Goal: Task Accomplishment & Management: Manage account settings

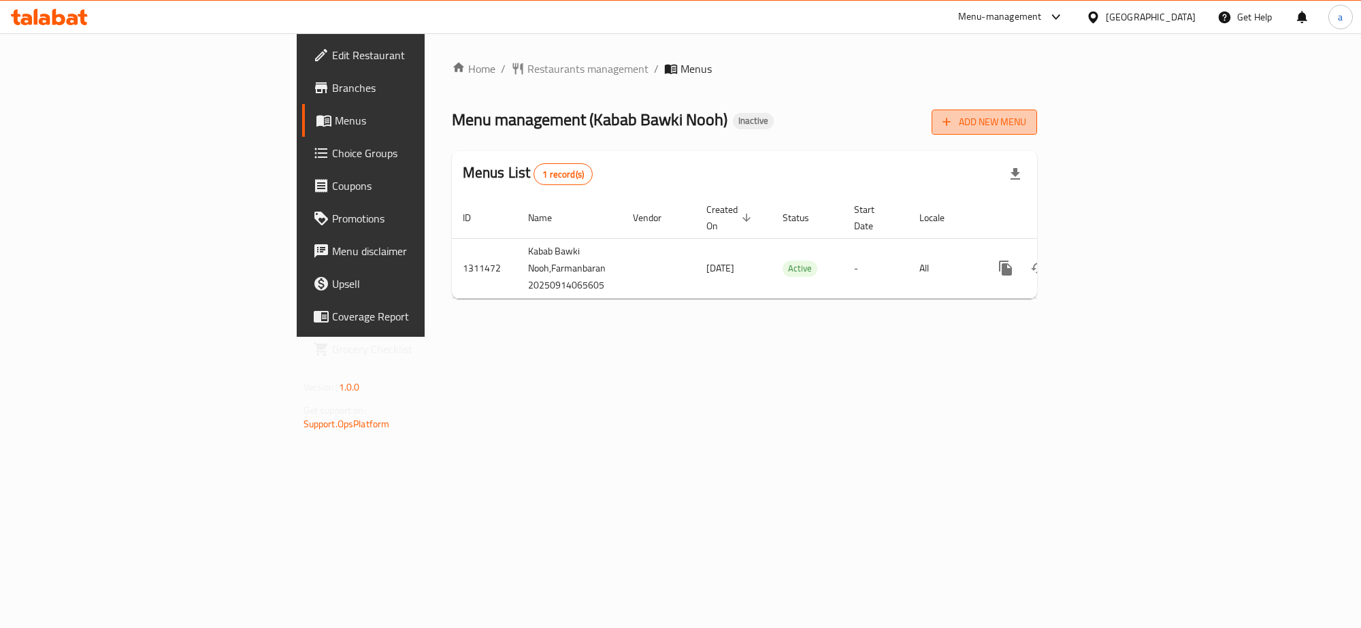
click at [1026, 120] on span "Add New Menu" at bounding box center [984, 122] width 84 height 17
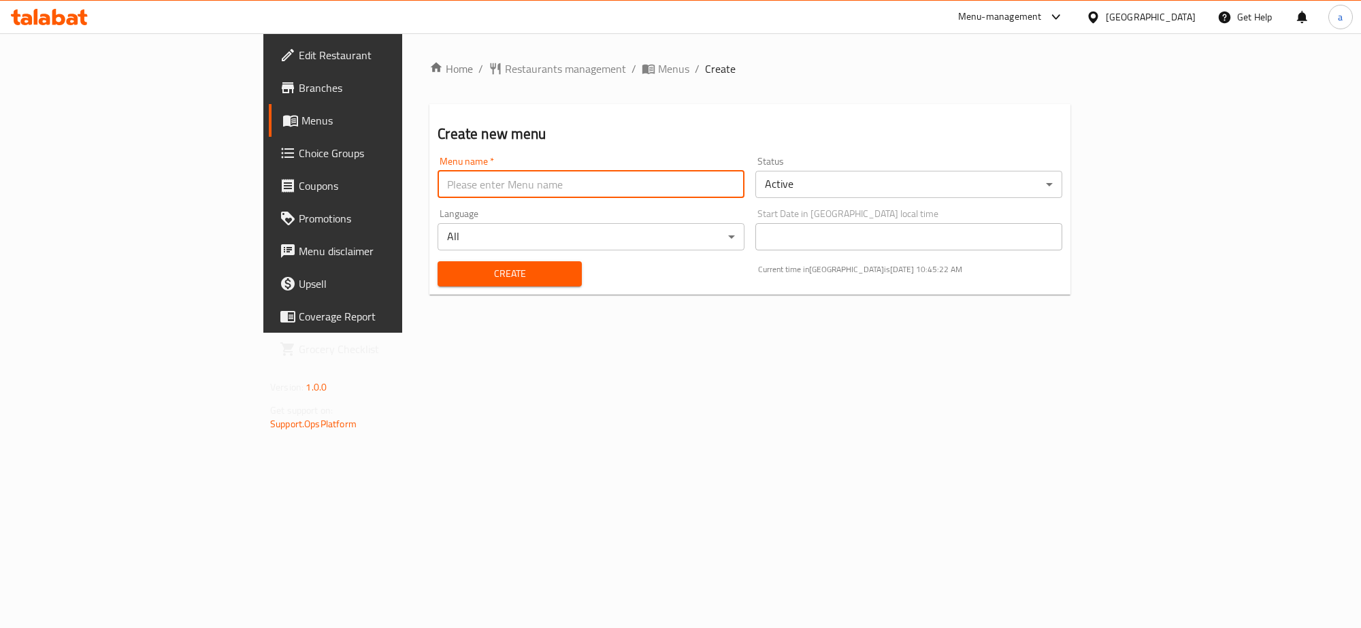
click at [545, 178] on input "text" at bounding box center [591, 184] width 307 height 27
type input "new - menu"
click at [448, 269] on span "Create" at bounding box center [509, 273] width 122 height 17
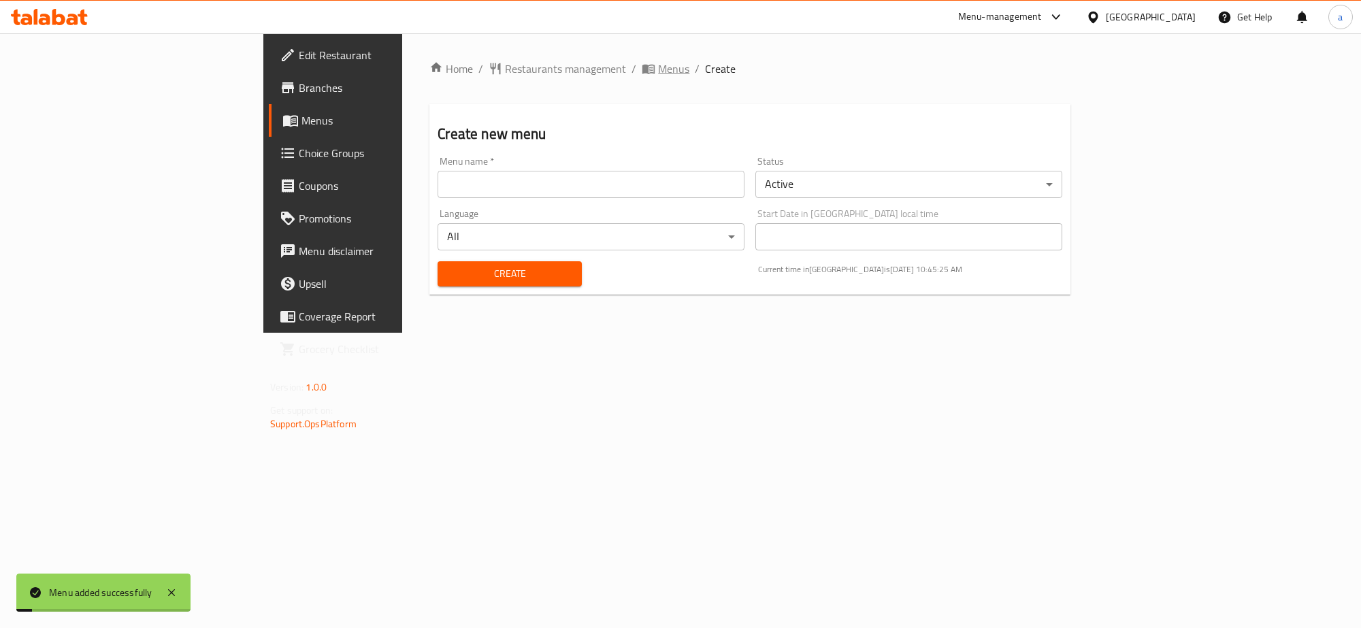
click at [658, 72] on span "Menus" at bounding box center [673, 69] width 31 height 16
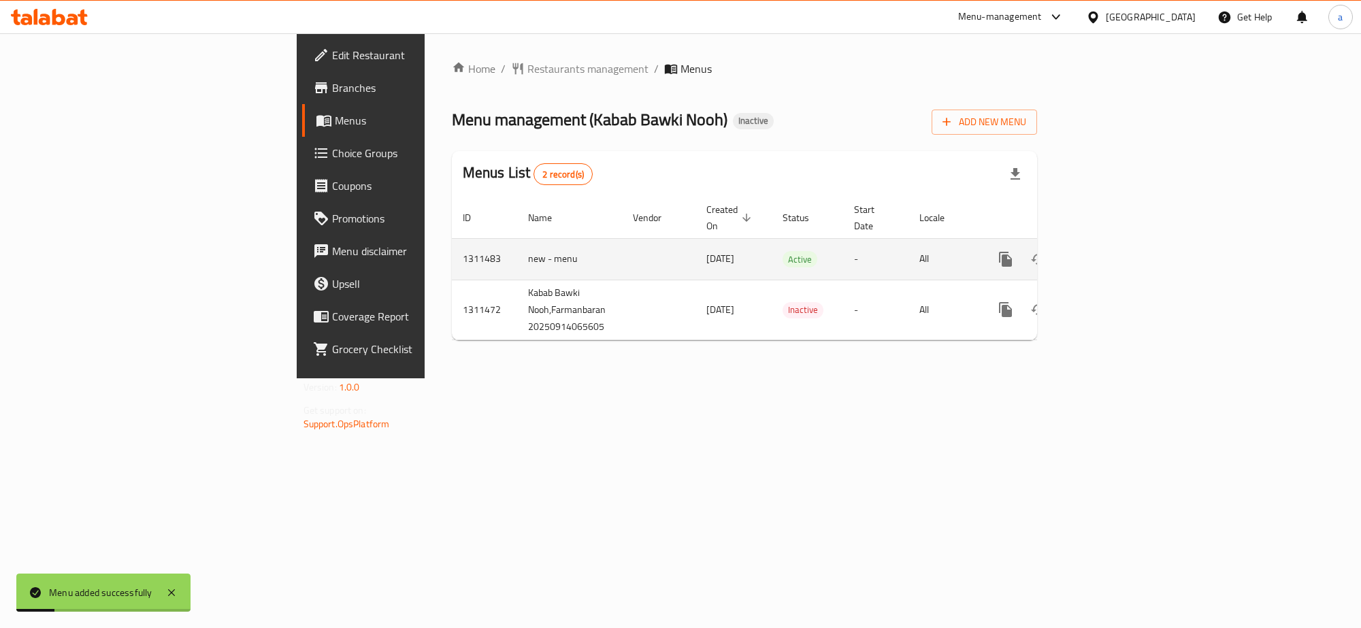
click at [1112, 251] on icon "enhanced table" at bounding box center [1104, 259] width 16 height 16
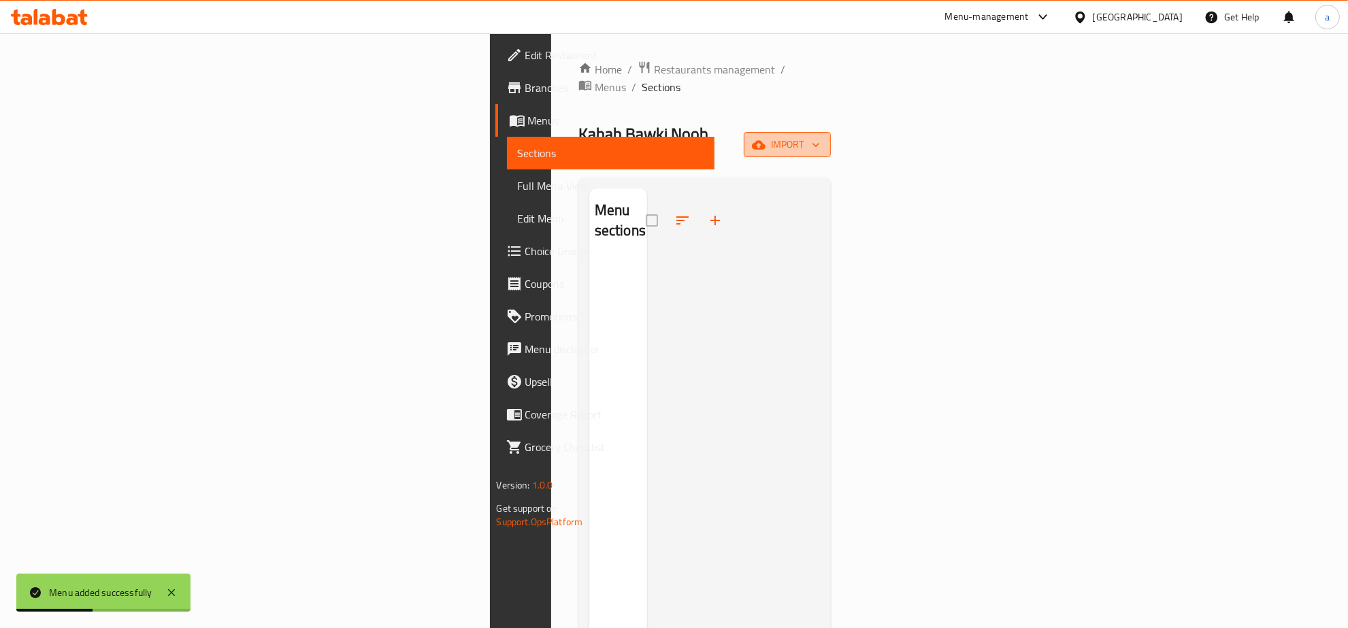
click at [831, 132] on button "import" at bounding box center [787, 144] width 87 height 25
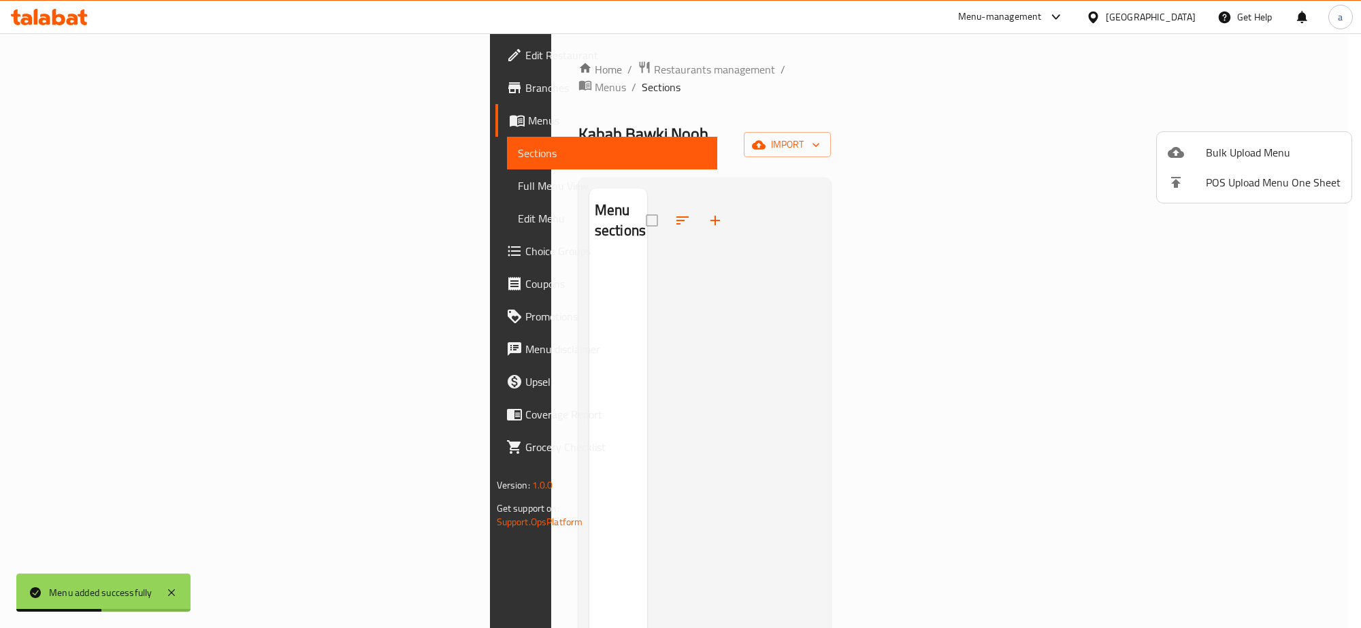
click at [1232, 145] on span "Bulk Upload Menu" at bounding box center [1273, 152] width 135 height 16
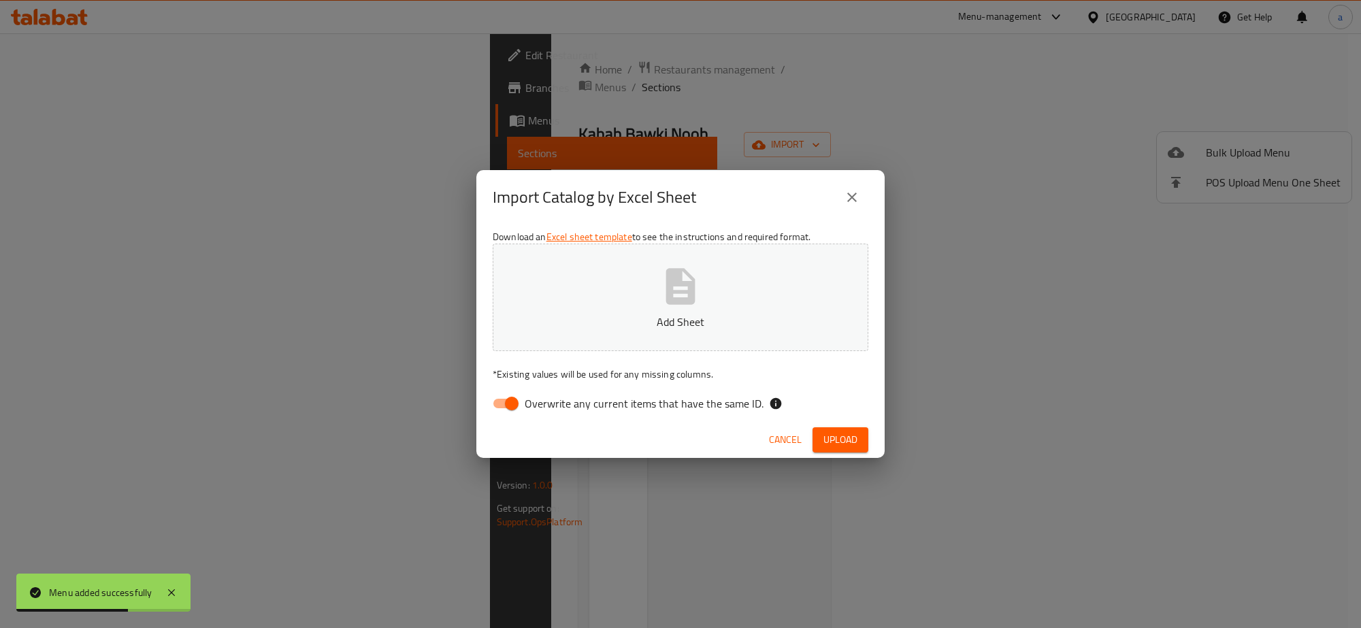
click at [504, 408] on input "Overwrite any current items that have the same ID." at bounding box center [512, 404] width 78 height 26
checkbox input "false"
click at [592, 329] on p "Add Sheet" at bounding box center [680, 322] width 333 height 16
click at [844, 427] on button "Upload" at bounding box center [840, 439] width 56 height 25
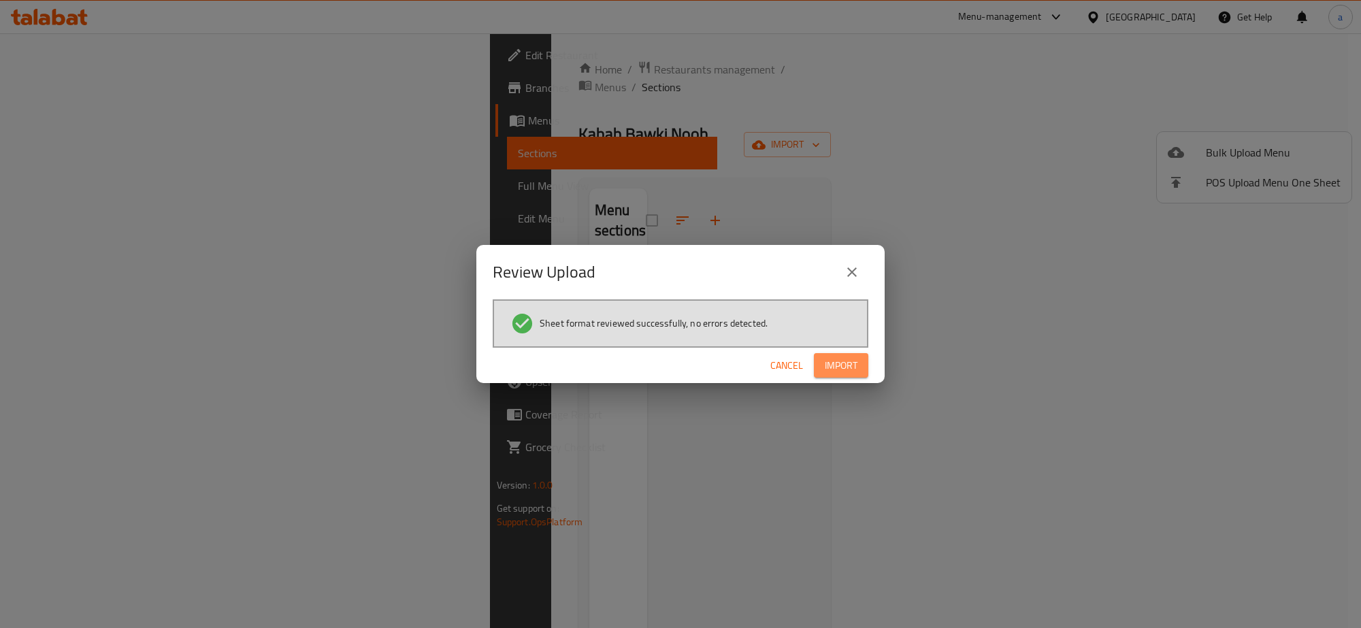
click at [861, 376] on button "Import" at bounding box center [841, 365] width 54 height 25
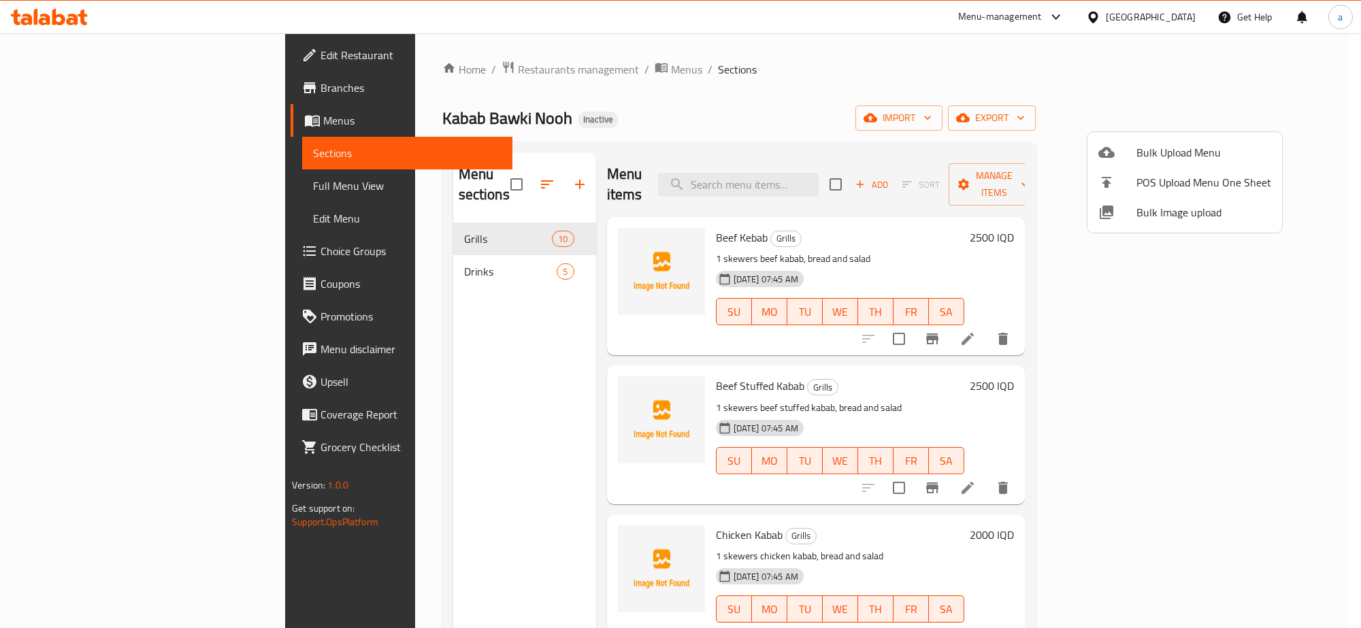
click at [420, 250] on div at bounding box center [680, 314] width 1361 height 628
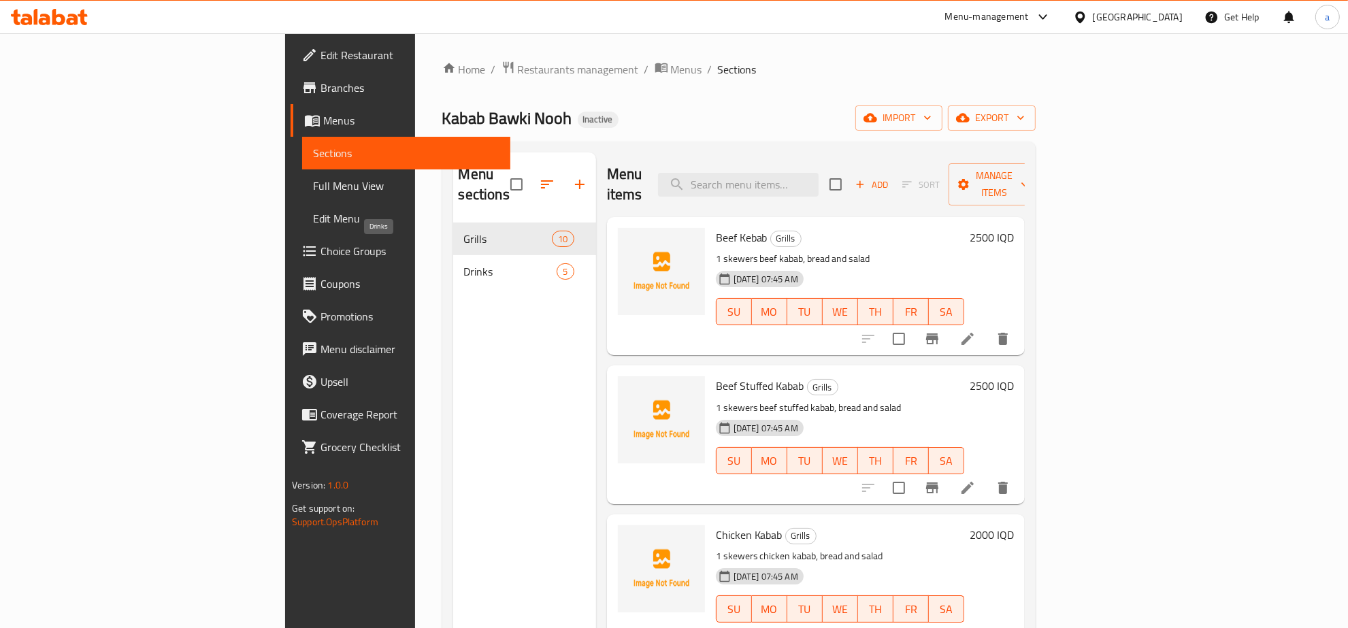
click at [464, 263] on span "Drinks" at bounding box center [510, 271] width 93 height 16
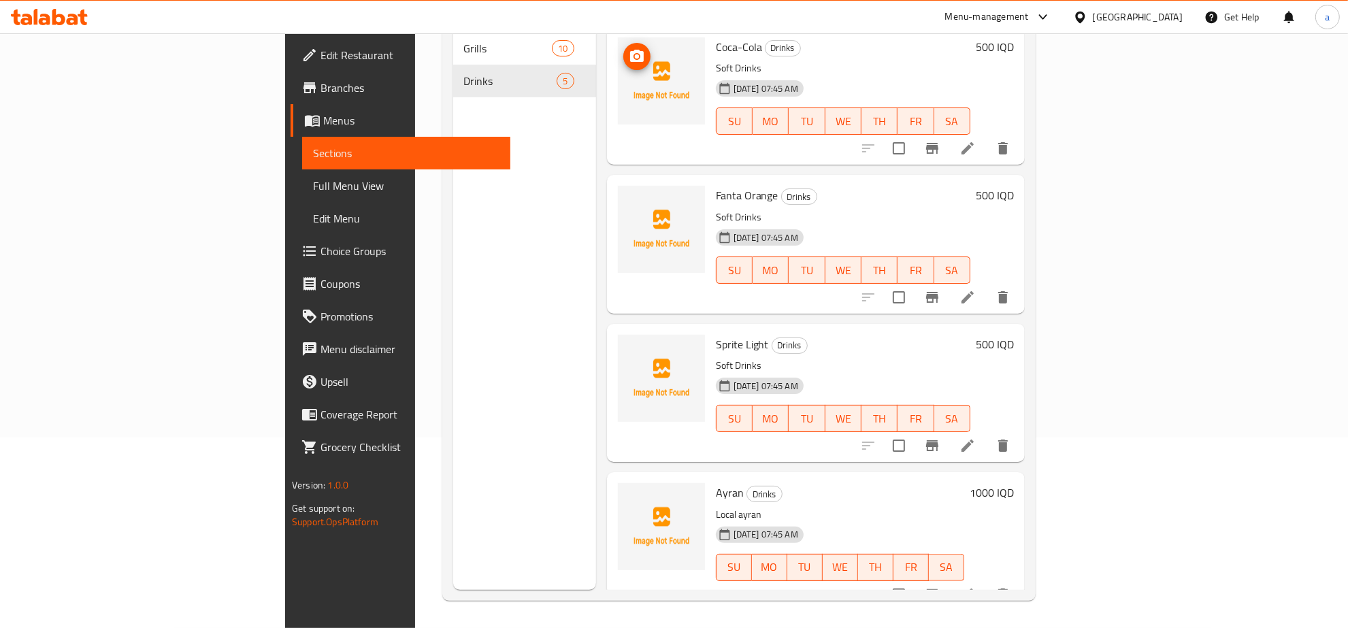
click at [618, 90] on img at bounding box center [661, 80] width 87 height 87
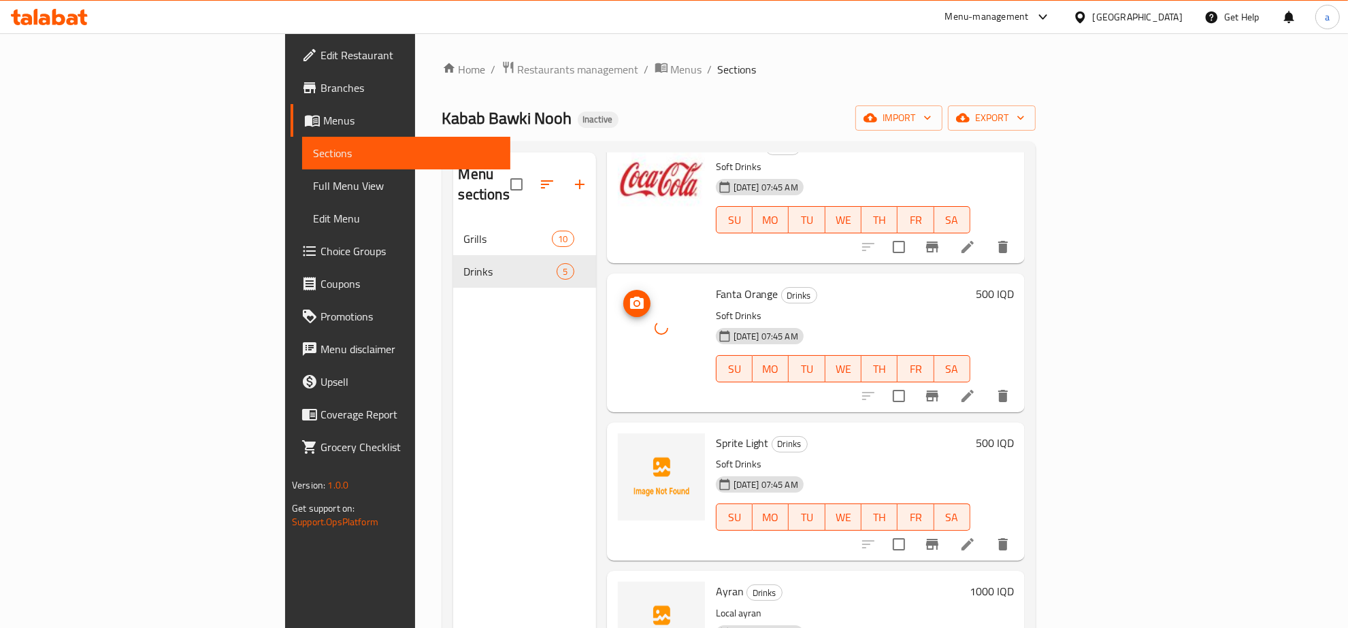
scroll to position [127, 0]
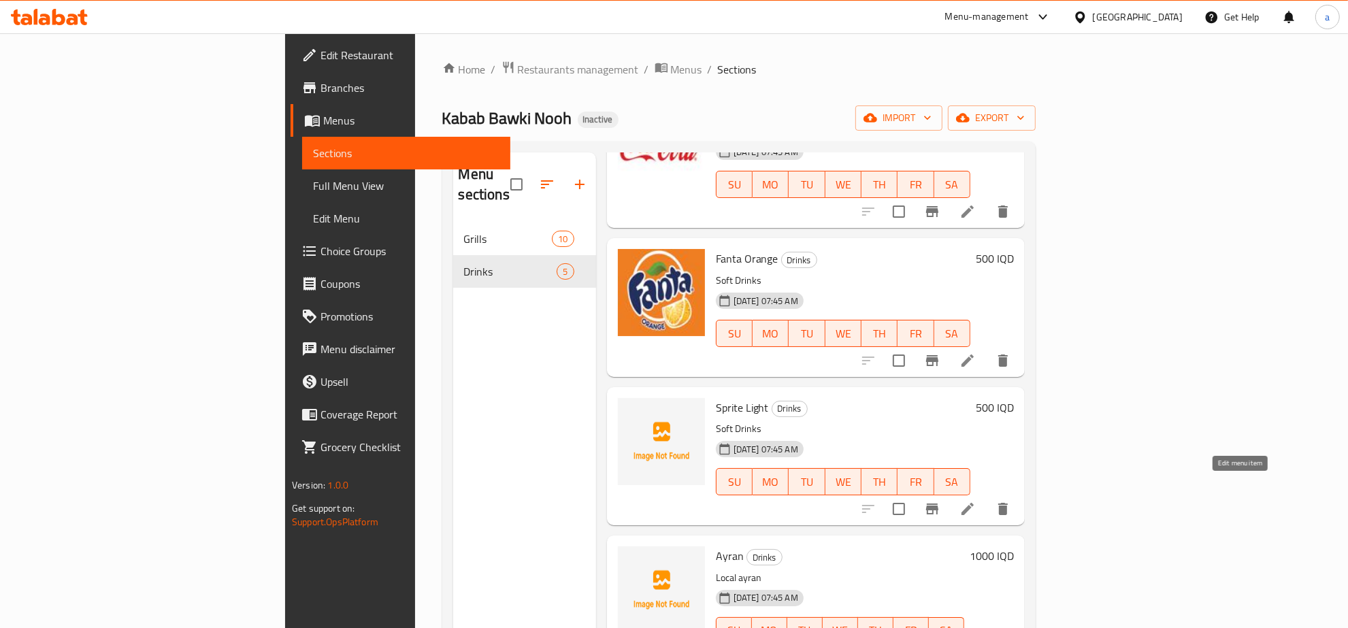
click at [976, 501] on icon at bounding box center [967, 509] width 16 height 16
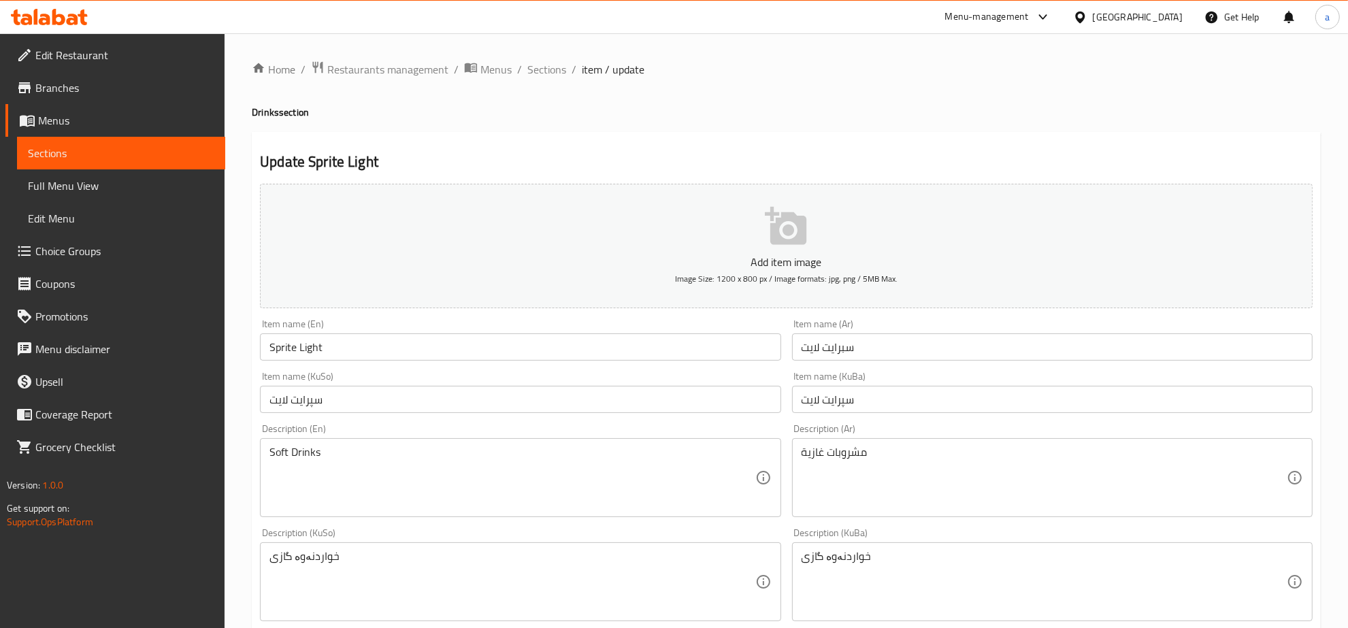
click at [313, 355] on input "Sprite Light" at bounding box center [520, 346] width 521 height 27
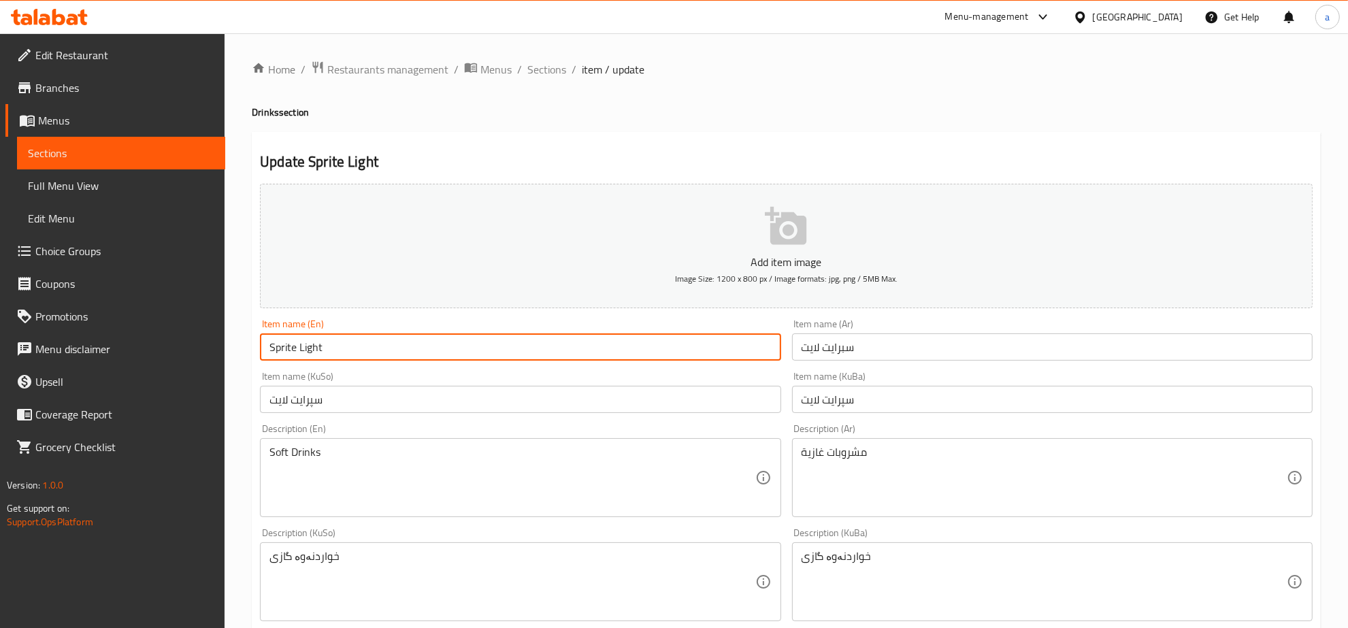
click at [313, 355] on input "Sprite Light" at bounding box center [520, 346] width 521 height 27
type input "Sprite"
click at [314, 403] on input "سپرایت لایت" at bounding box center [520, 399] width 521 height 27
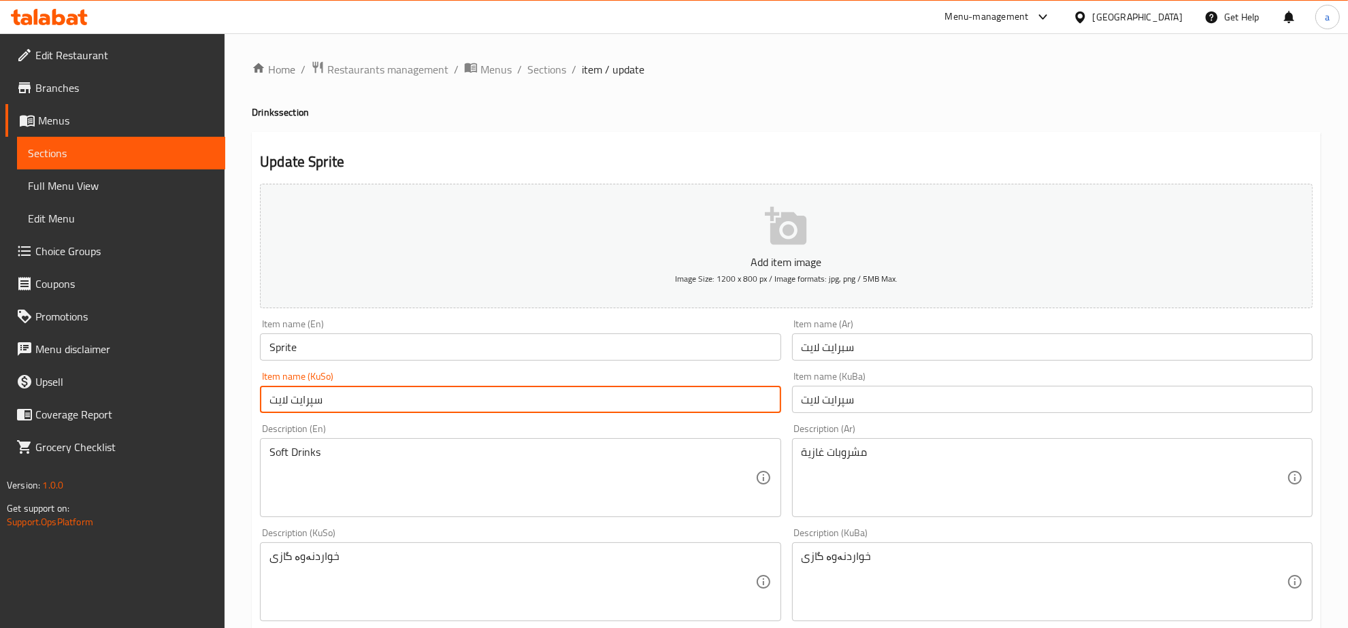
click at [278, 402] on input "سپرایت لایت" at bounding box center [520, 399] width 521 height 27
type input "سپرایت"
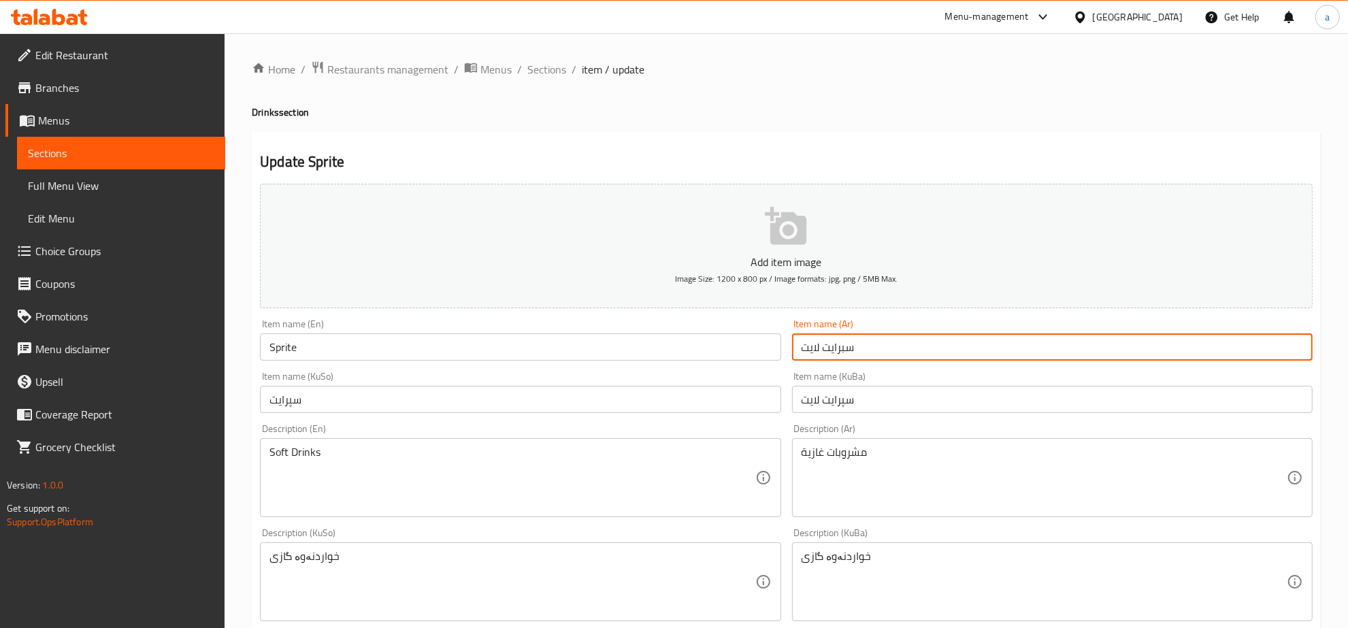
click at [807, 349] on input "سبرايت لايت" at bounding box center [1052, 346] width 521 height 27
type input "سبرايت"
click at [810, 403] on input "سپرایت لایت" at bounding box center [1052, 399] width 521 height 27
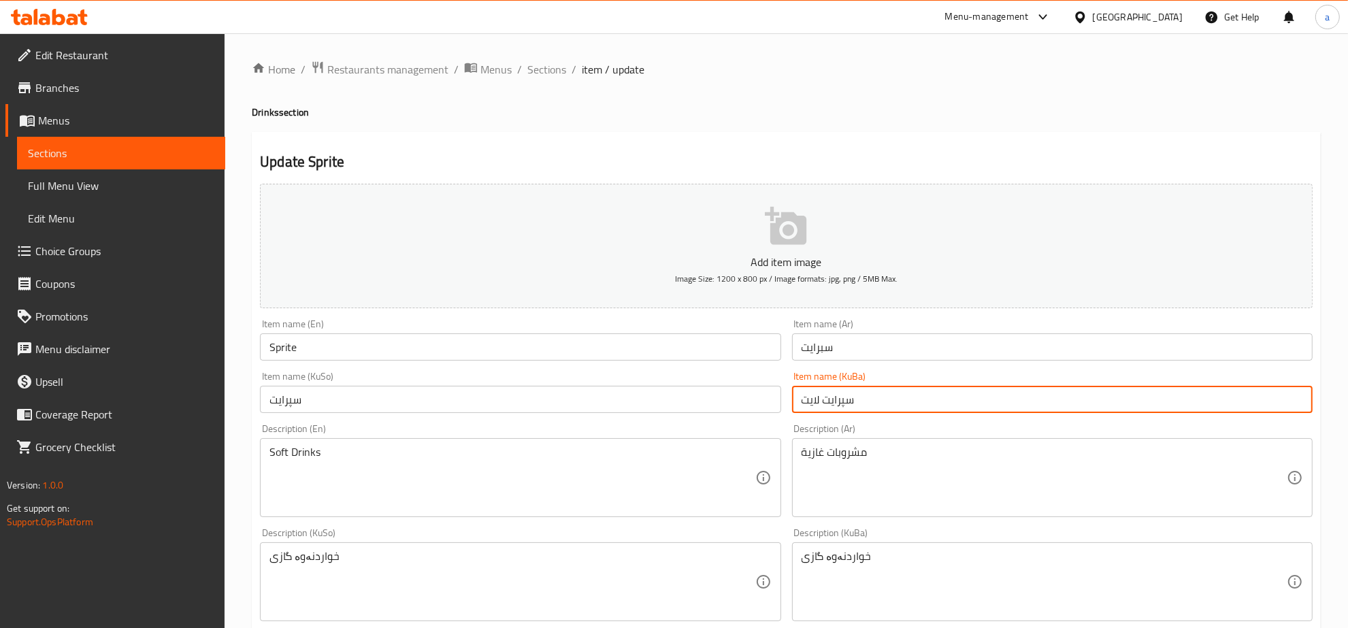
click at [810, 403] on input "سپرایت لایت" at bounding box center [1052, 399] width 521 height 27
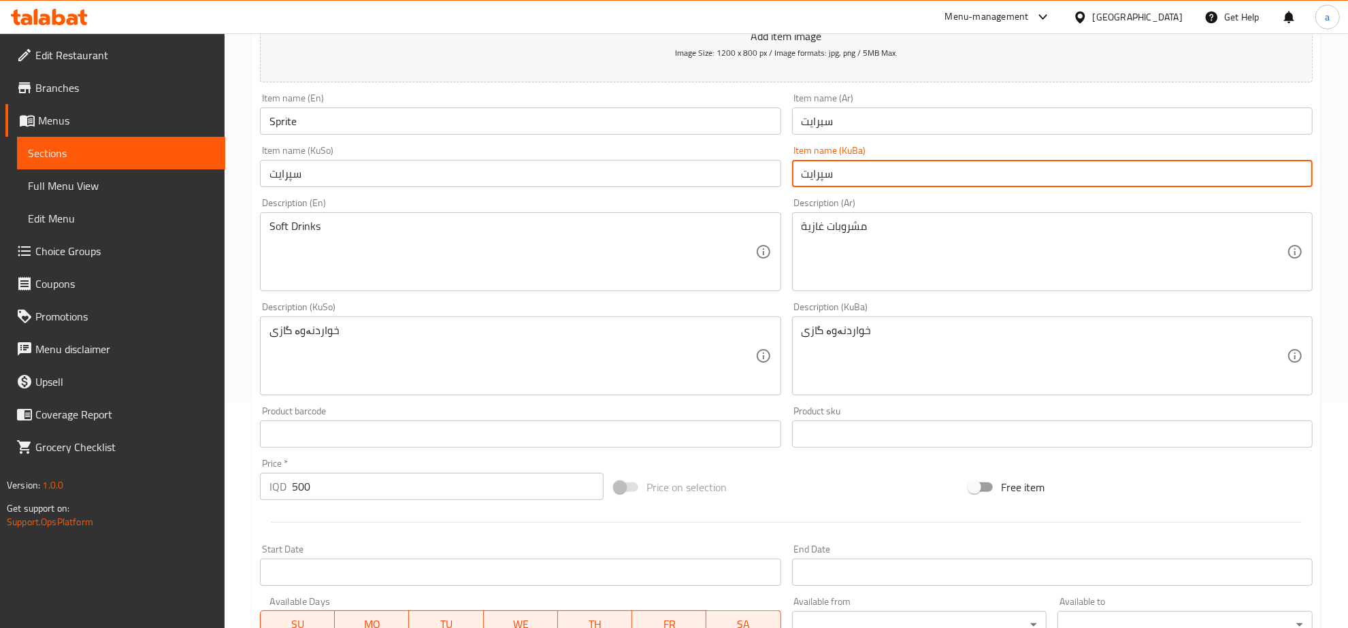
scroll to position [487, 0]
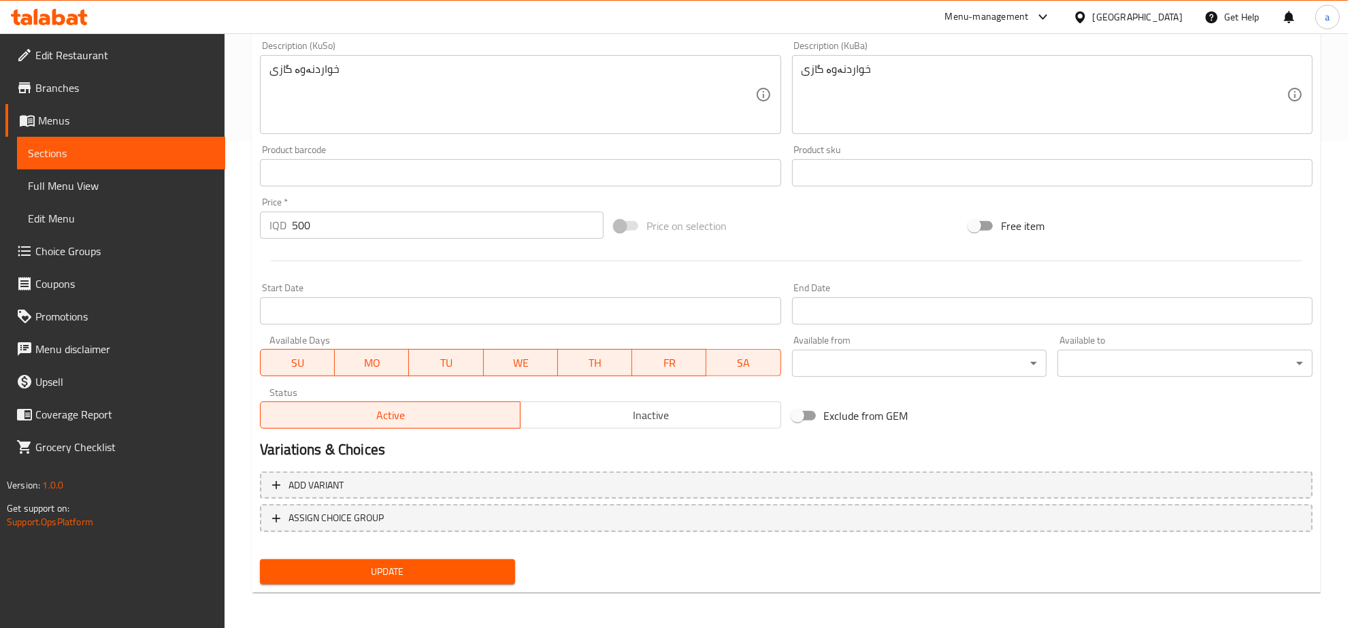
type input "سپرایت"
click at [426, 572] on span "Update" at bounding box center [387, 571] width 233 height 17
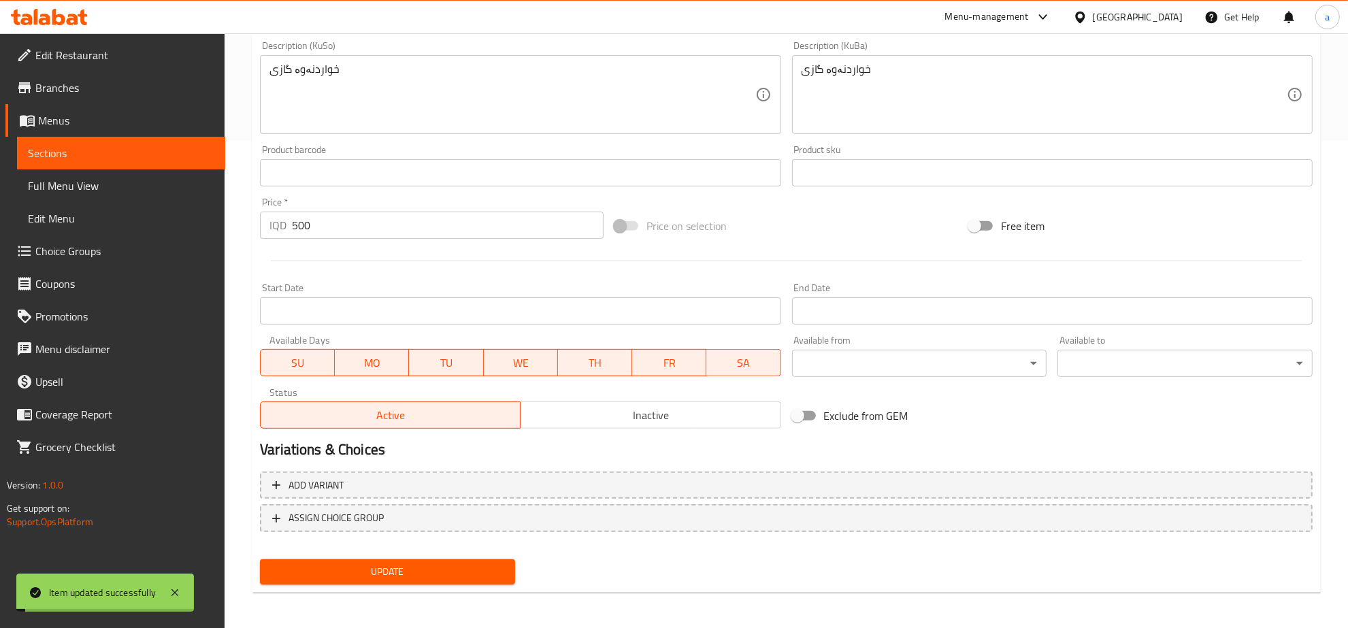
scroll to position [0, 0]
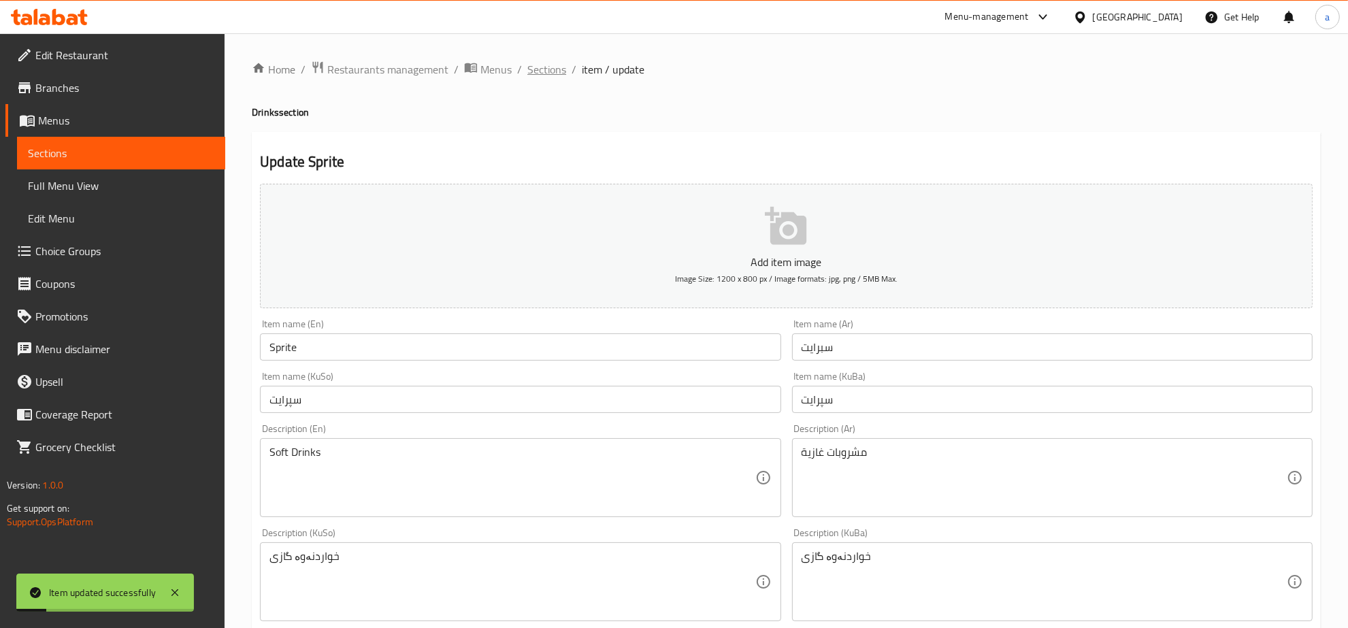
click at [555, 71] on span "Sections" at bounding box center [546, 69] width 39 height 16
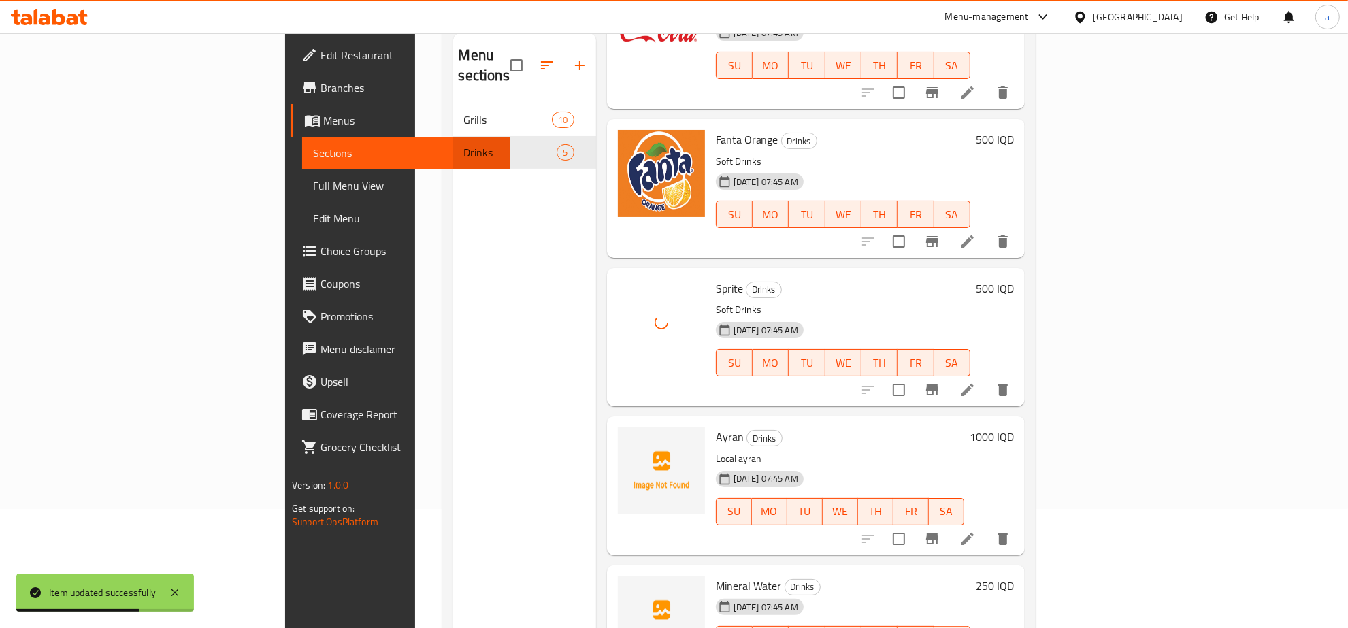
scroll to position [191, 0]
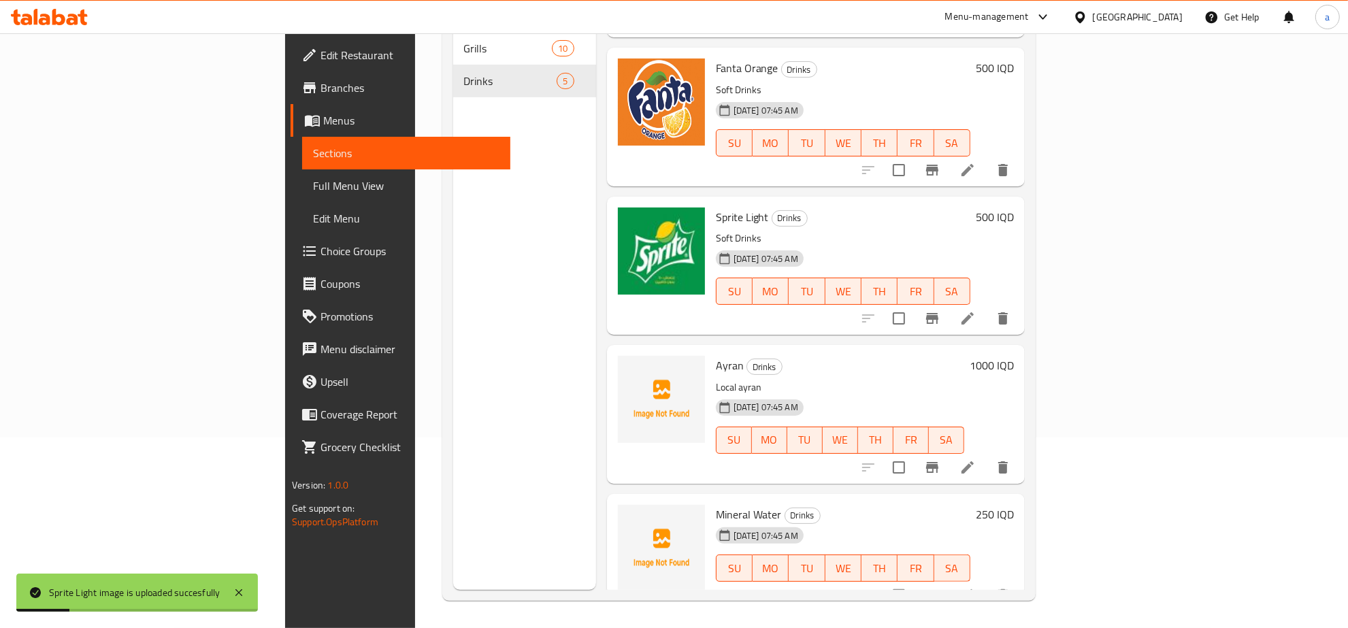
click at [716, 355] on span "Ayran" at bounding box center [730, 365] width 28 height 20
copy span "Ayran"
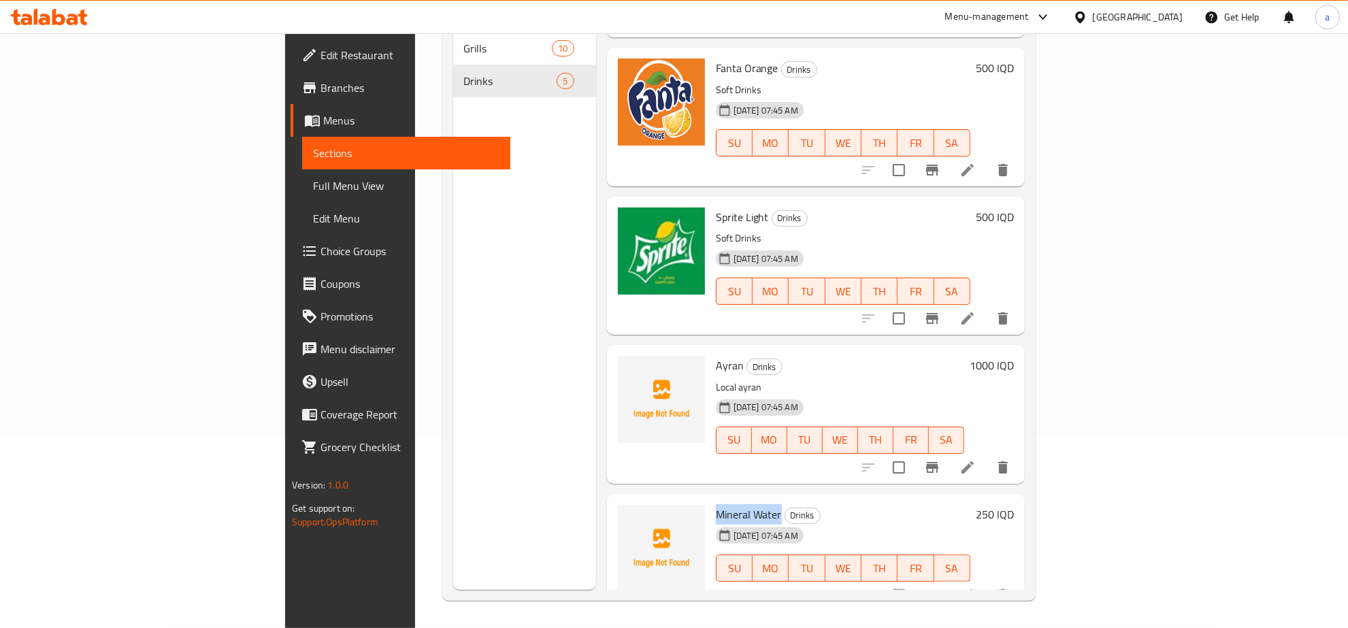
drag, startPoint x: 642, startPoint y: 487, endPoint x: 708, endPoint y: 494, distance: 66.4
click at [710, 499] on div "Mineral Water Drinks [DATE] 07:45 AM SU MO TU WE TH FR SA" at bounding box center [842, 553] width 265 height 108
copy span "Mineral Water"
click at [453, 489] on div "Menu sections Grills 10 Drinks 5" at bounding box center [524, 276] width 143 height 628
click at [716, 355] on span "Ayran" at bounding box center [730, 365] width 28 height 20
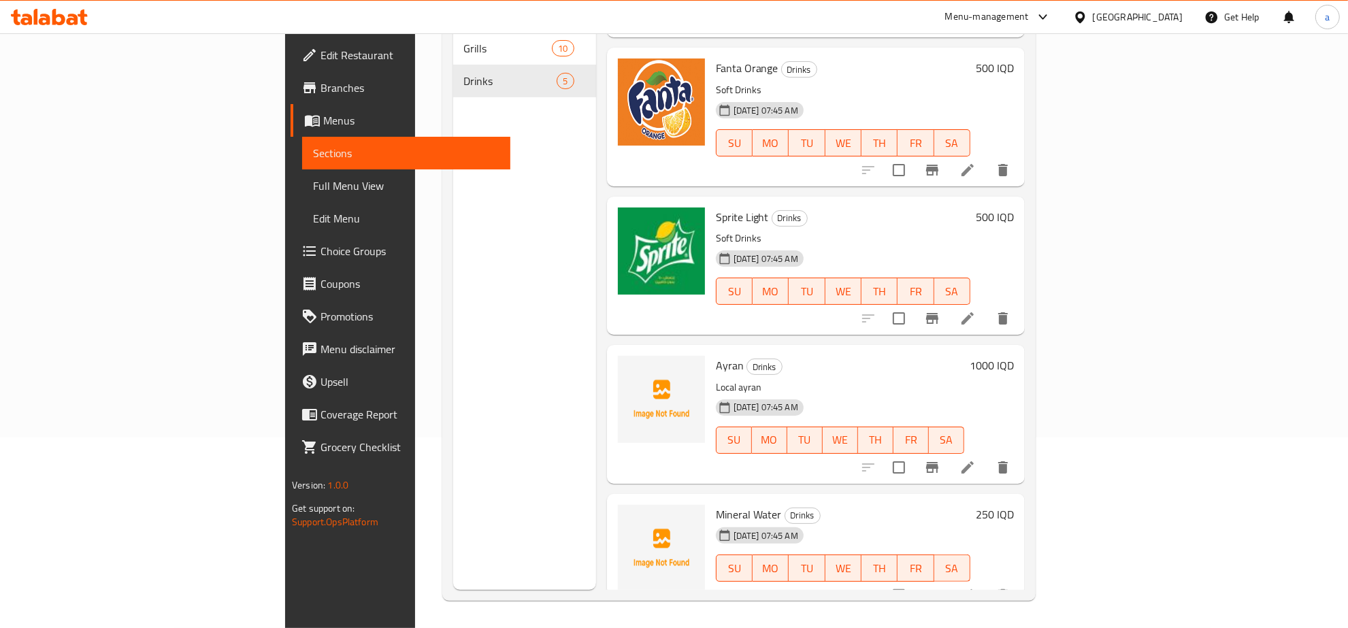
click at [716, 355] on span "Ayran" at bounding box center [730, 365] width 28 height 20
copy span "Ayran"
click at [716, 504] on span "Mineral Water" at bounding box center [749, 514] width 66 height 20
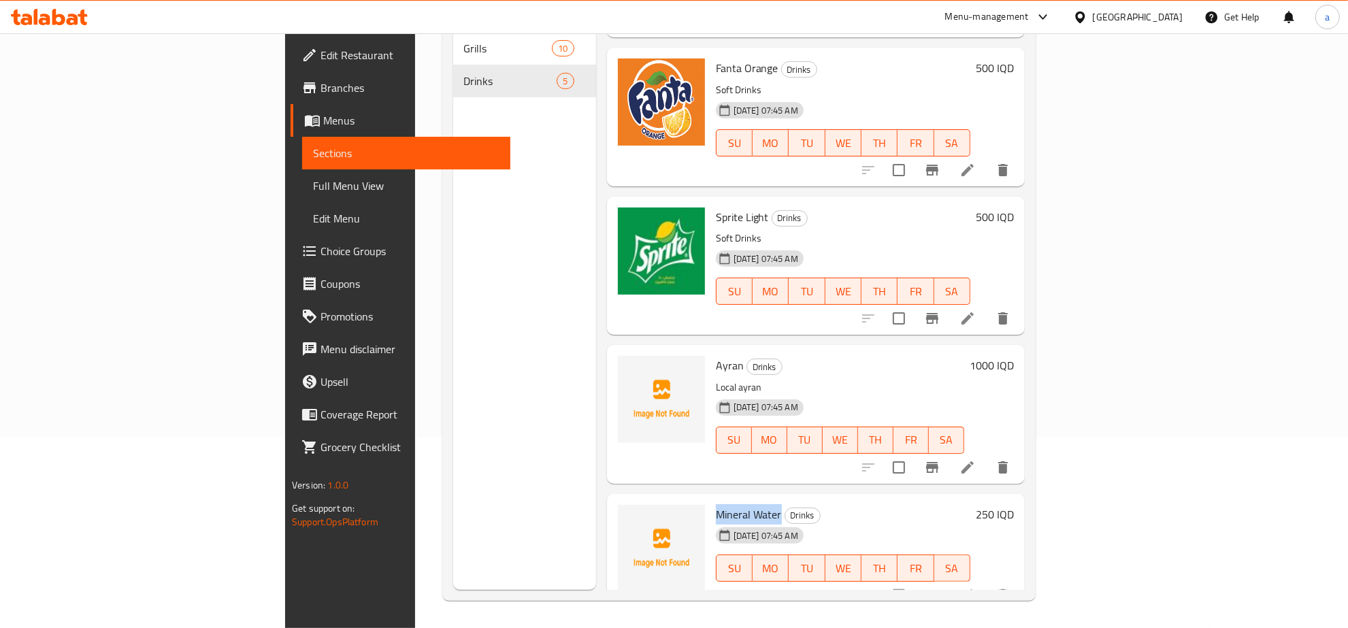
drag, startPoint x: 641, startPoint y: 489, endPoint x: 709, endPoint y: 492, distance: 68.1
click at [710, 499] on div "Mineral Water Drinks [DATE] 07:45 AM SU MO TU WE TH FR SA" at bounding box center [842, 553] width 265 height 108
copy span "Mineral Water"
click at [482, 512] on div "Menu sections Grills 10 Drinks 5" at bounding box center [524, 276] width 143 height 628
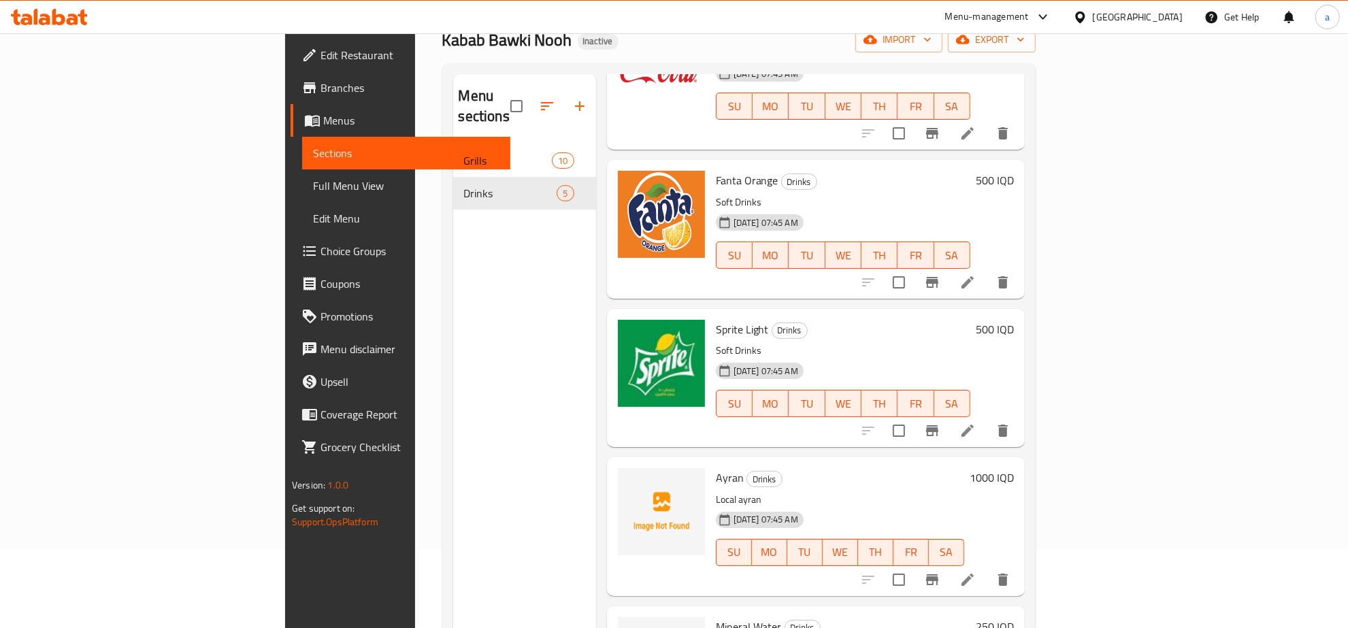
scroll to position [0, 0]
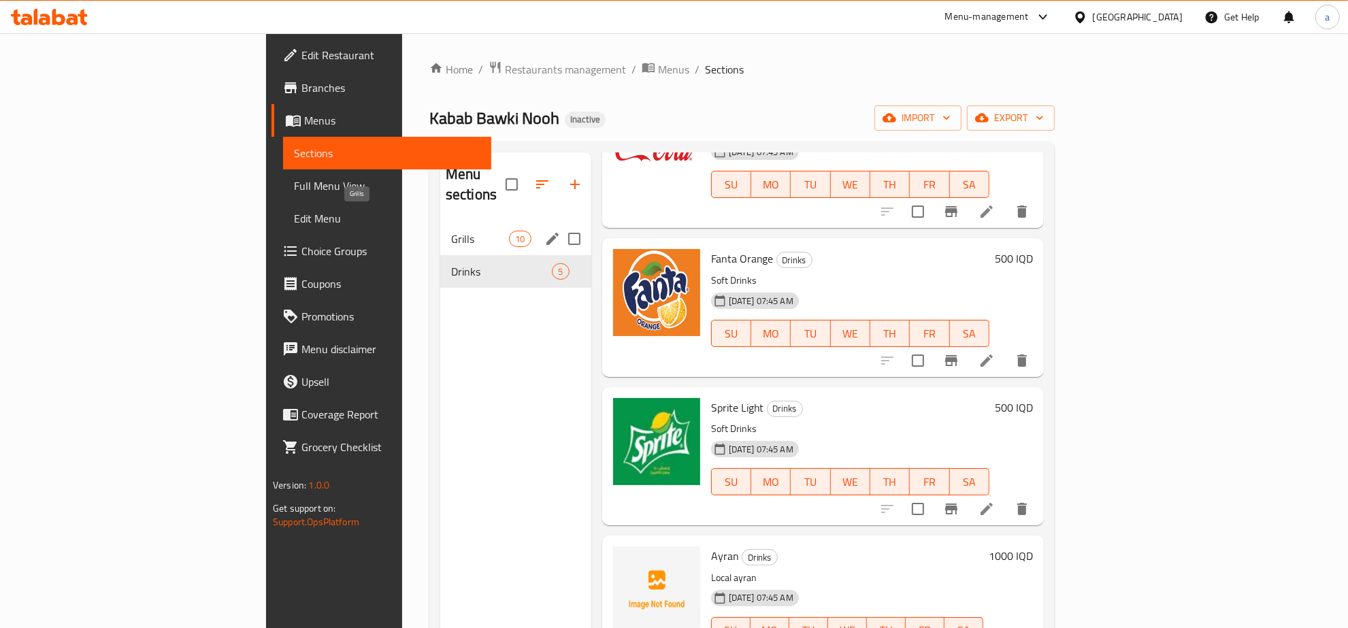
click at [451, 231] on span "Grills" at bounding box center [480, 239] width 58 height 16
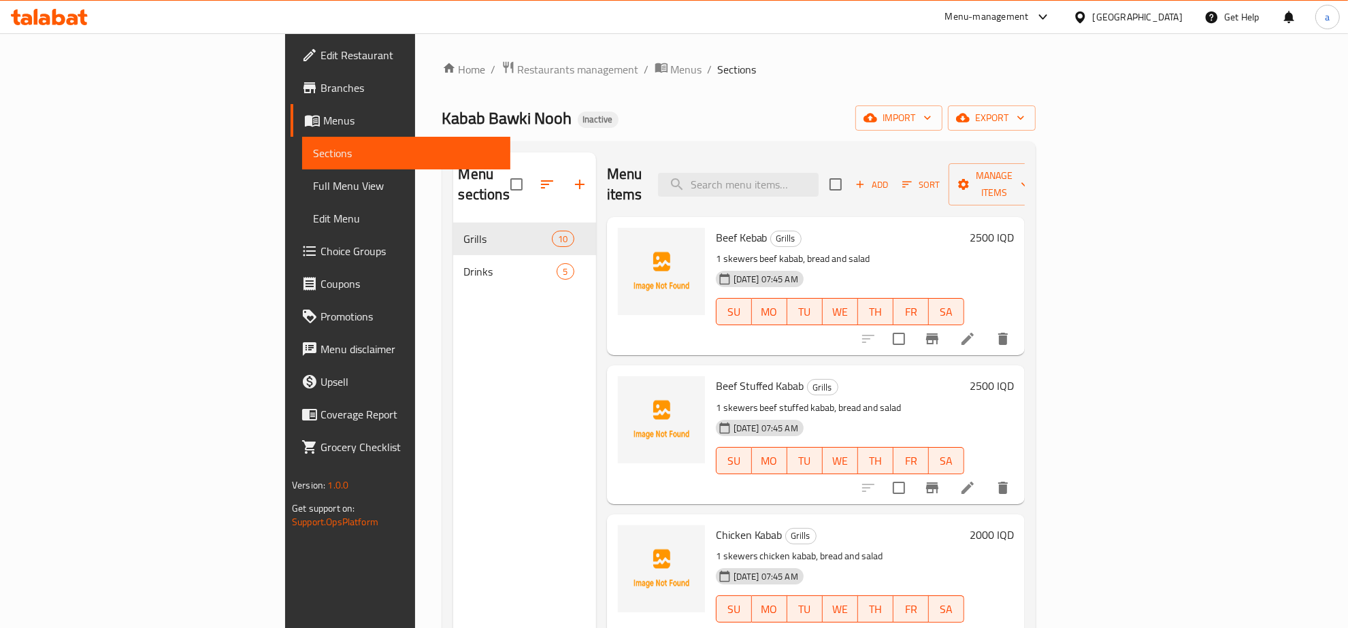
click at [716, 227] on span "Beef Kebab" at bounding box center [742, 237] width 52 height 20
copy span "Beef"
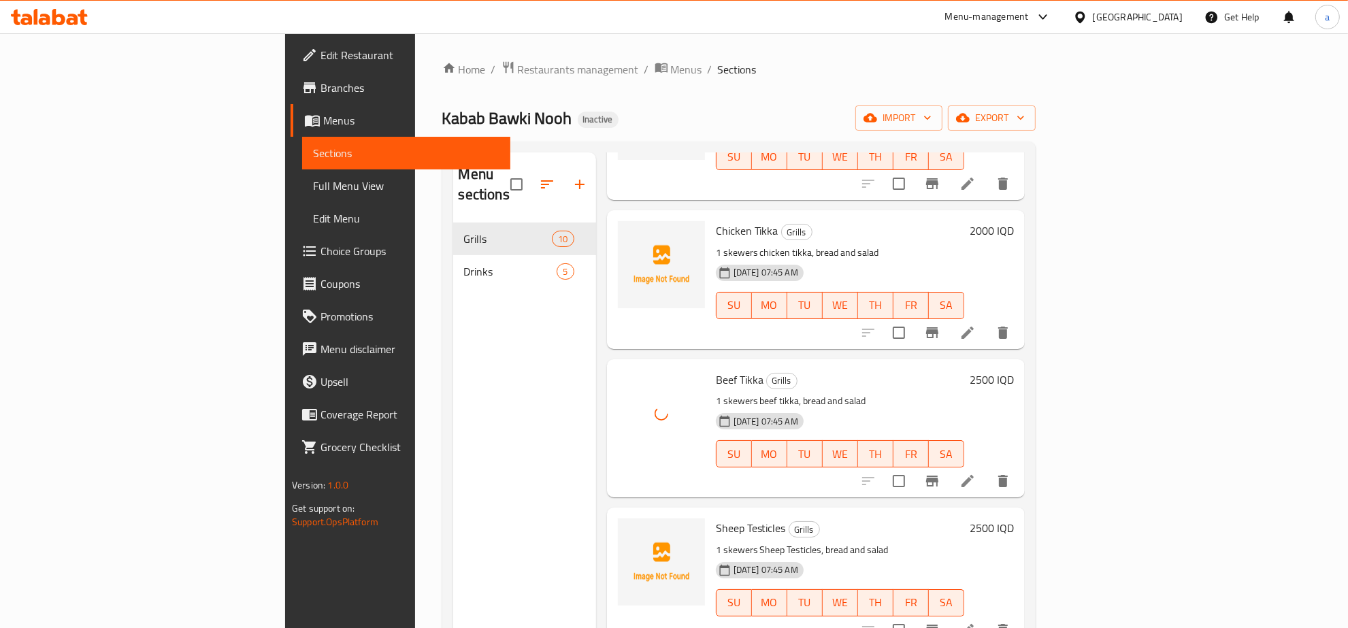
scroll to position [708, 0]
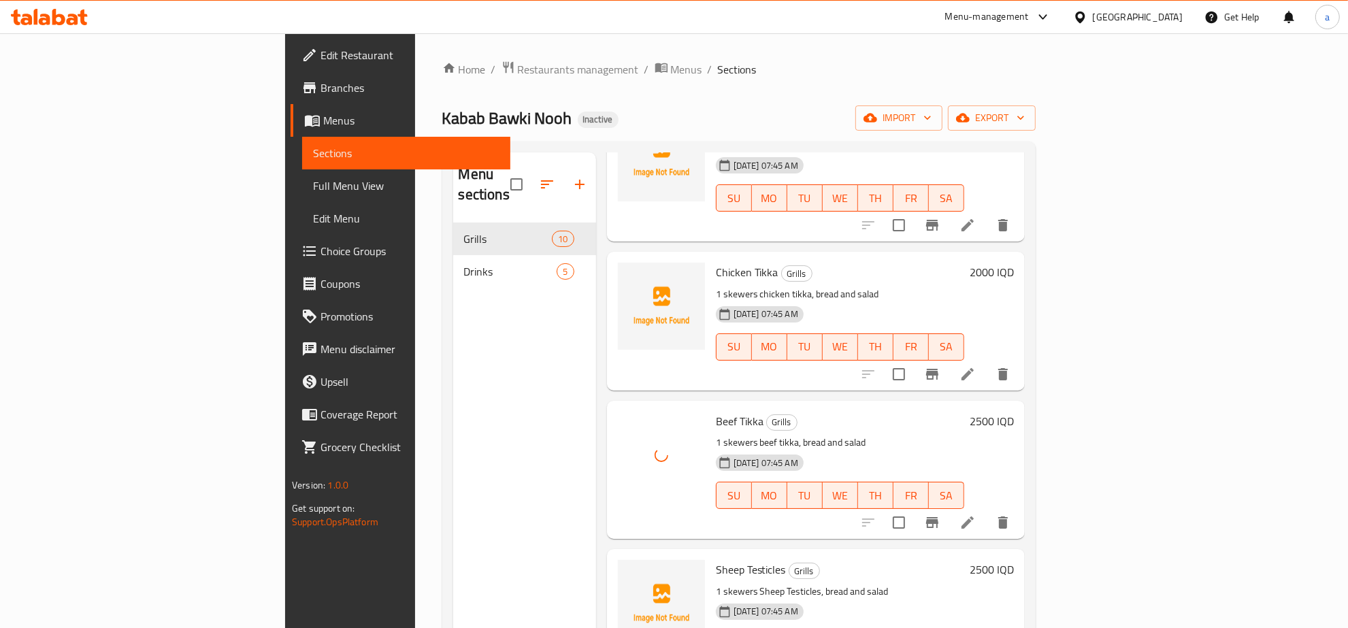
click at [716, 262] on span "Chicken Tikka" at bounding box center [747, 272] width 63 height 20
copy span "Chicken"
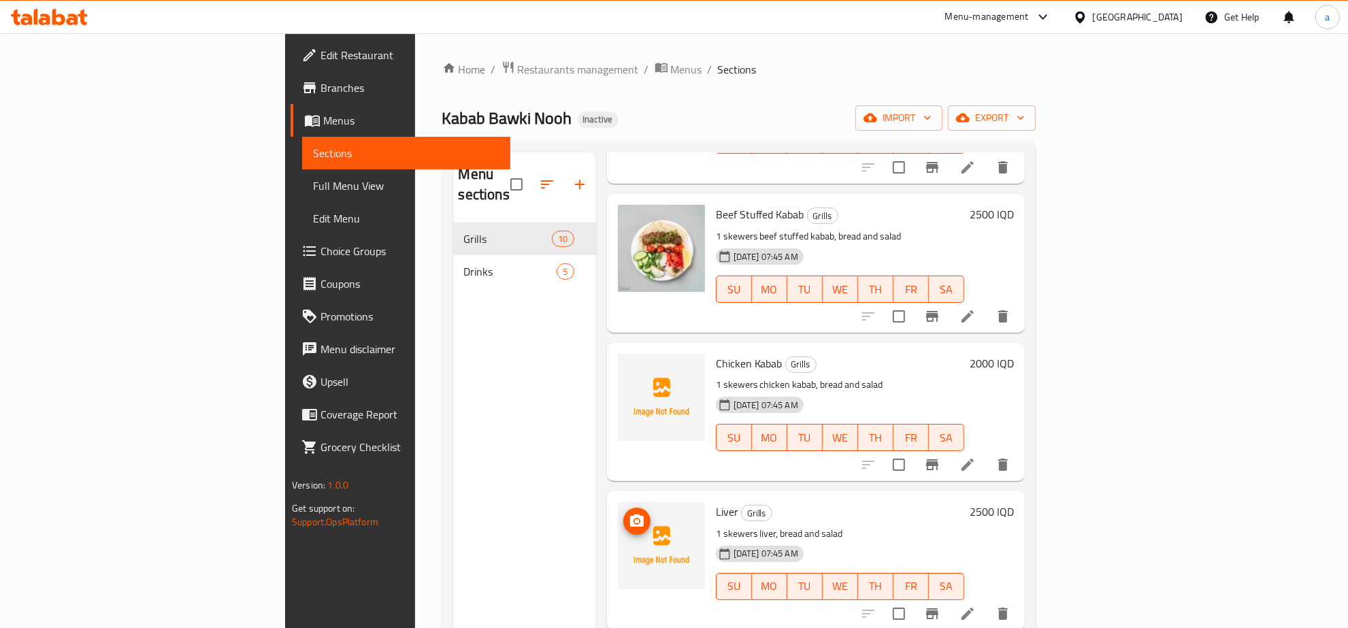
scroll to position [142, 0]
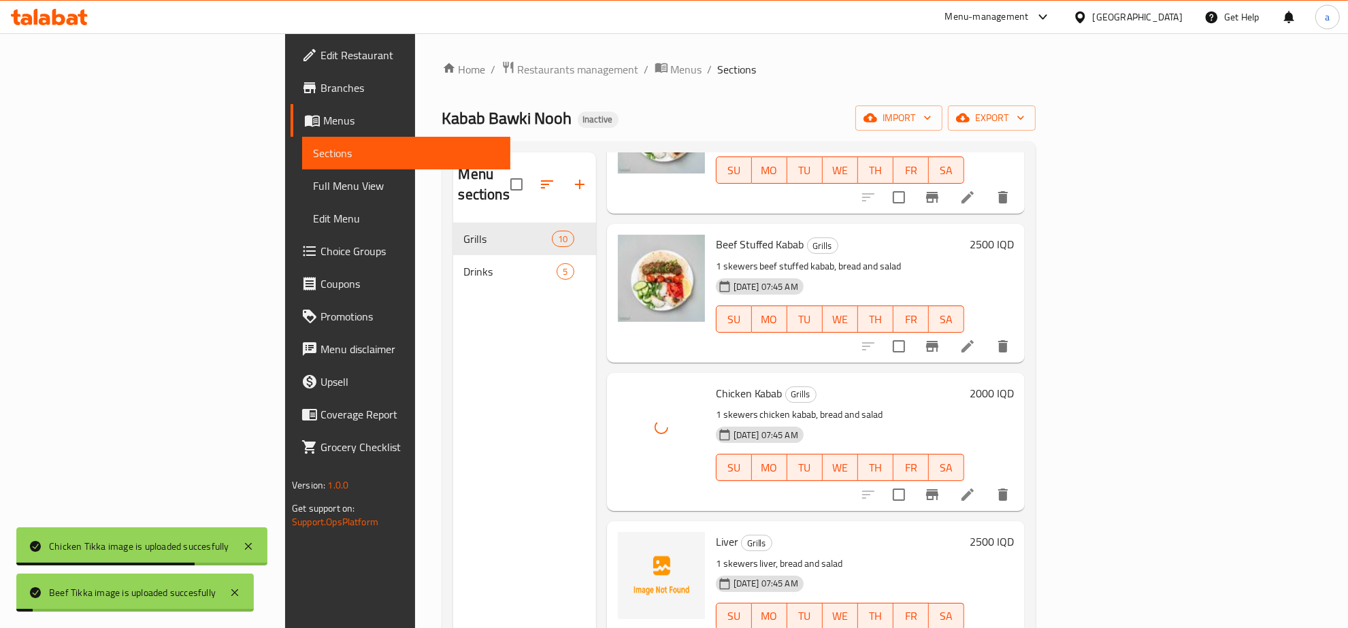
click at [716, 531] on span "Liver" at bounding box center [727, 541] width 22 height 20
copy h6 "Liver"
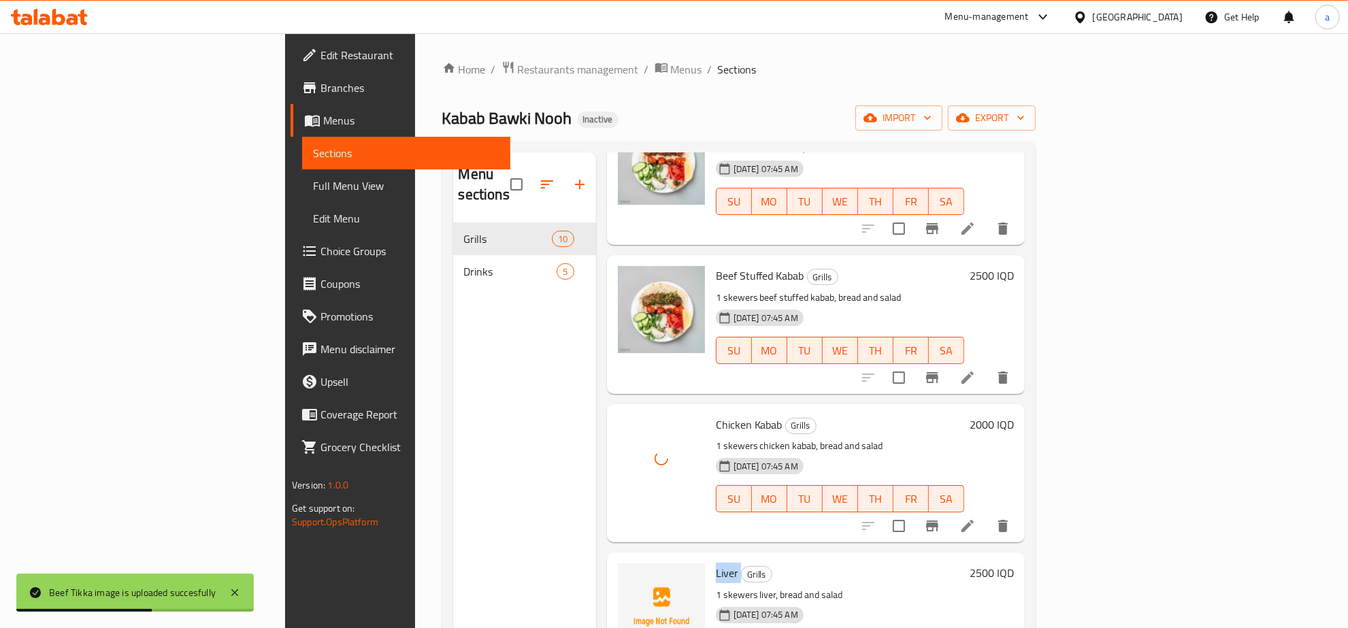
scroll to position [283, 0]
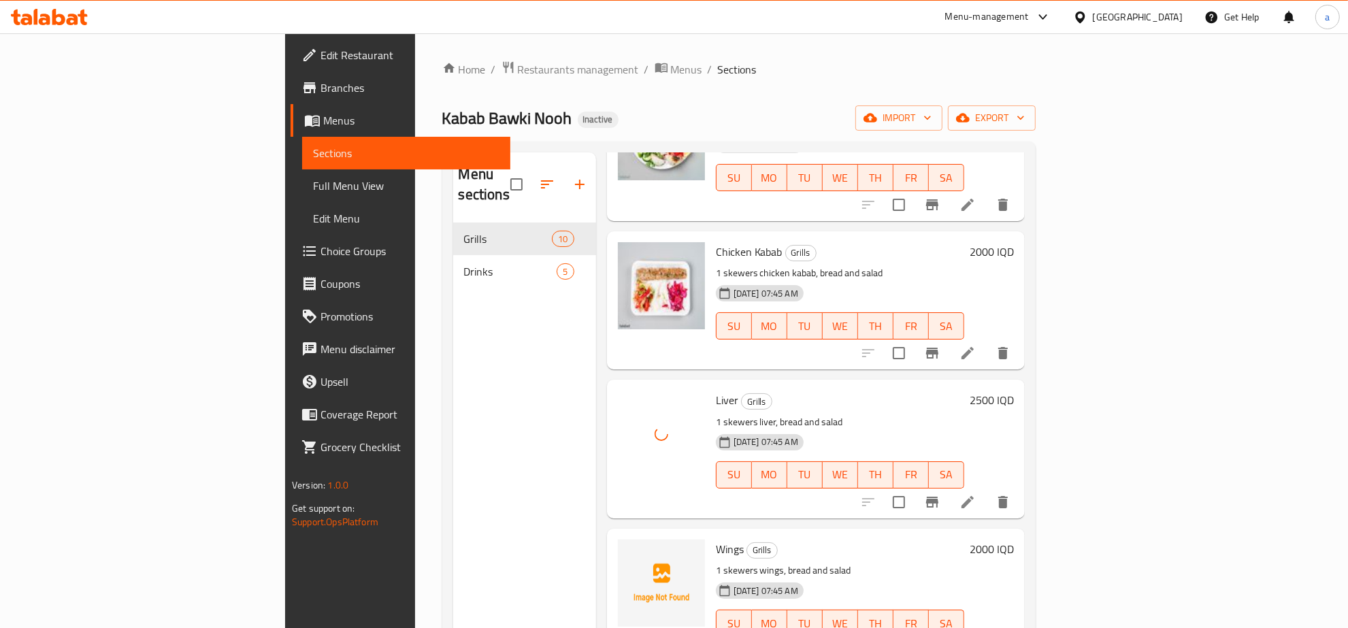
click at [716, 539] on span "Wings" at bounding box center [730, 549] width 28 height 20
copy h6 "Wings"
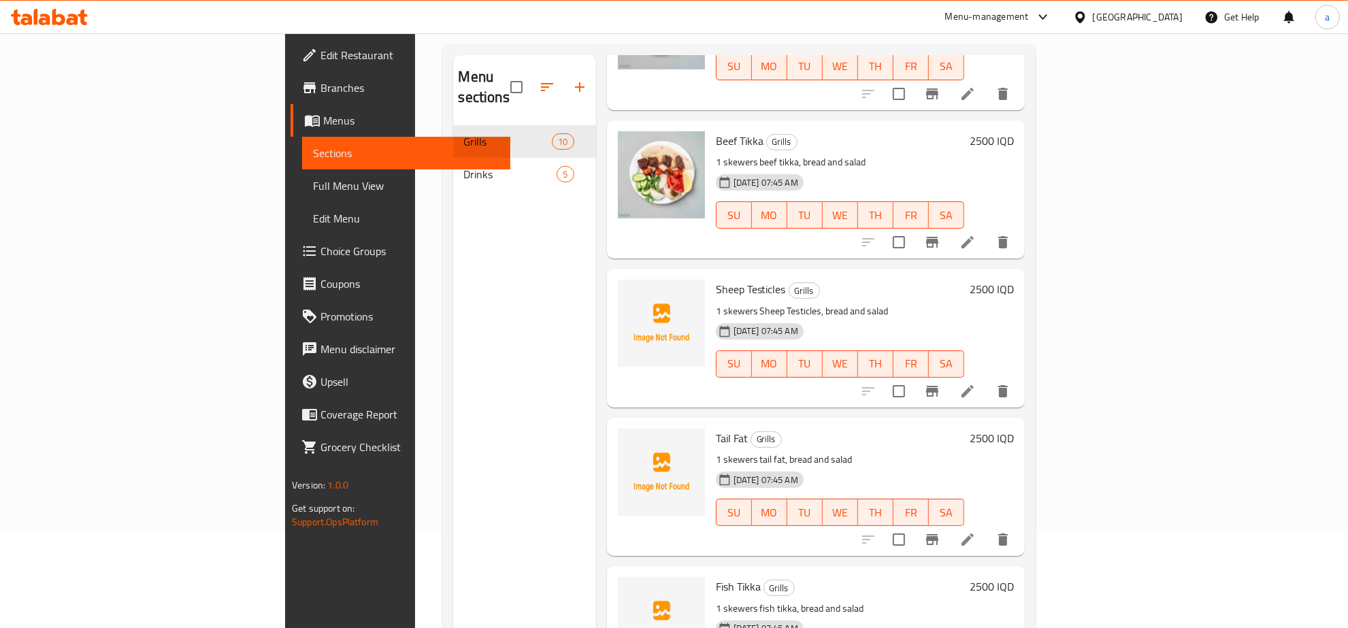
scroll to position [191, 0]
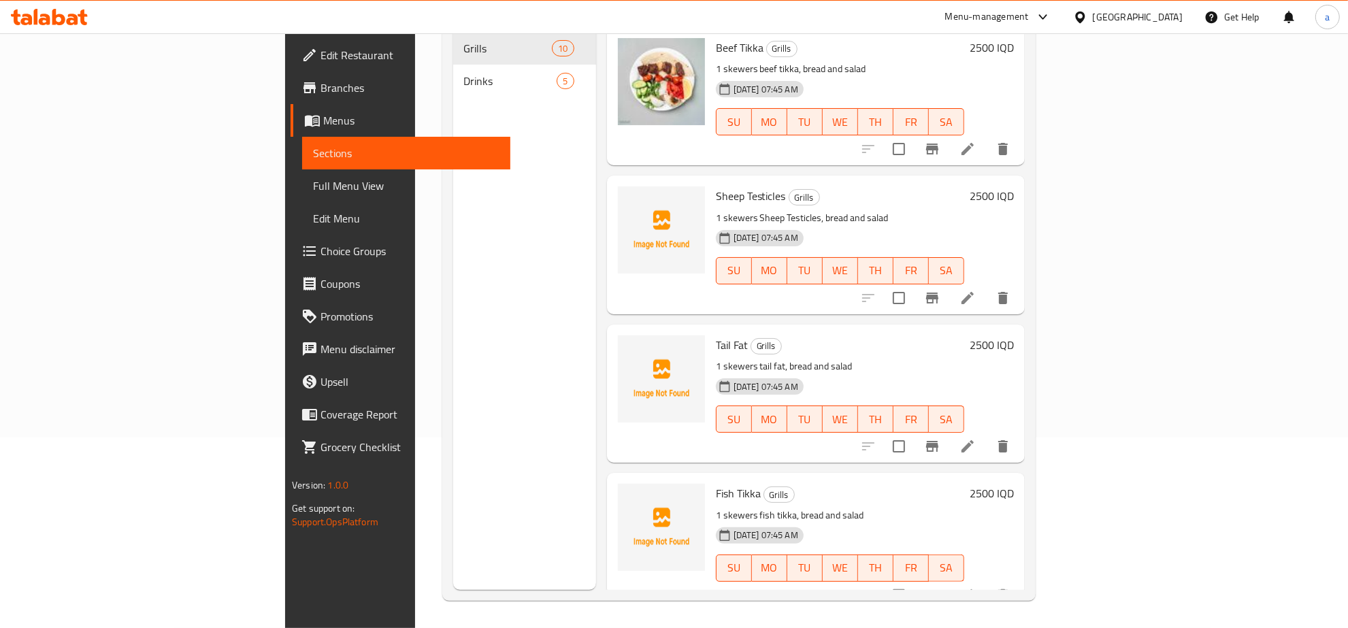
click at [716, 483] on span "Fish Tikka" at bounding box center [738, 493] width 45 height 20
drag, startPoint x: 643, startPoint y: 322, endPoint x: 675, endPoint y: 323, distance: 32.0
click at [710, 330] on div "Tail Fat Grills 1 skewers tail fat, bread and salad [DATE] 07:45 AM SU MO TU WE…" at bounding box center [839, 393] width 259 height 127
copy span "Tail Fat"
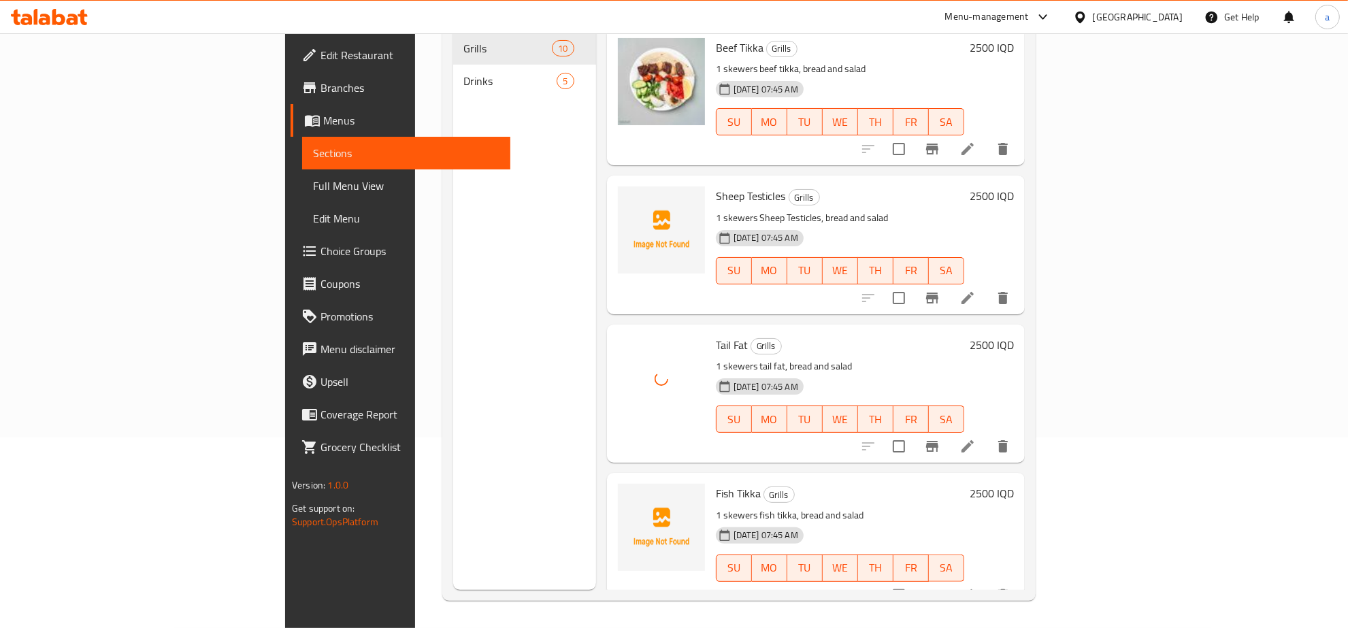
click at [716, 483] on span "Fish Tikka" at bounding box center [738, 493] width 45 height 20
copy span "Fish"
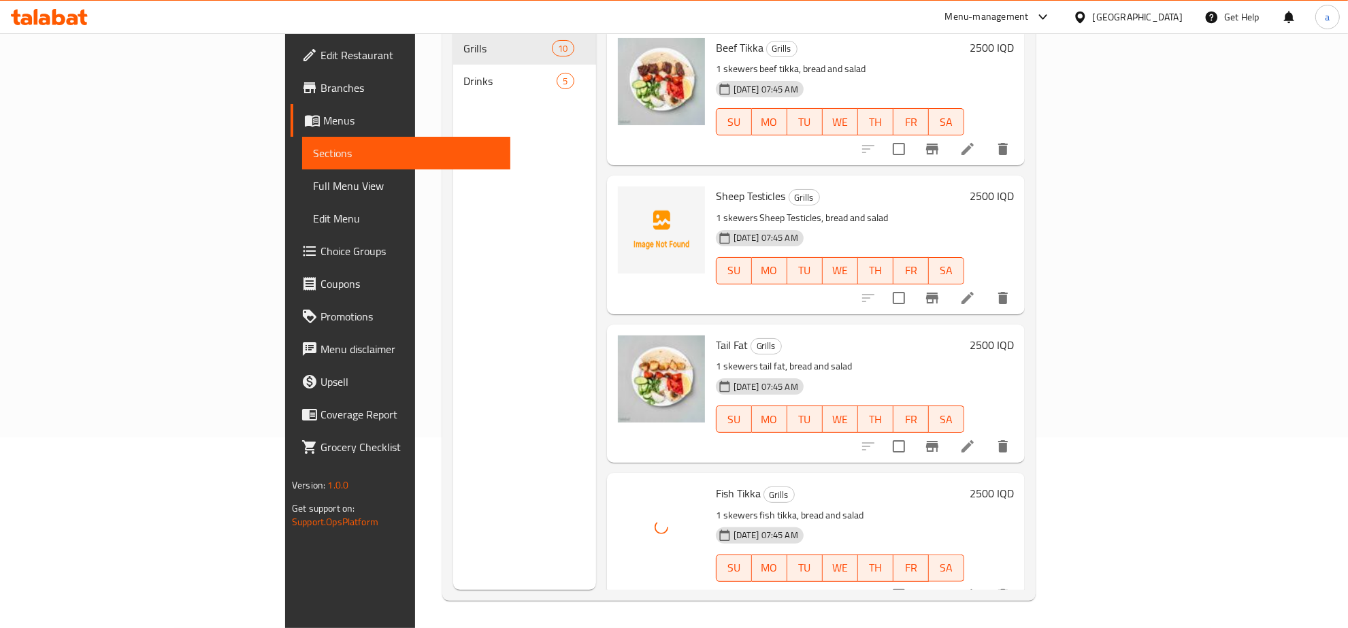
click at [716, 186] on span "Sheep Testicles" at bounding box center [751, 196] width 70 height 20
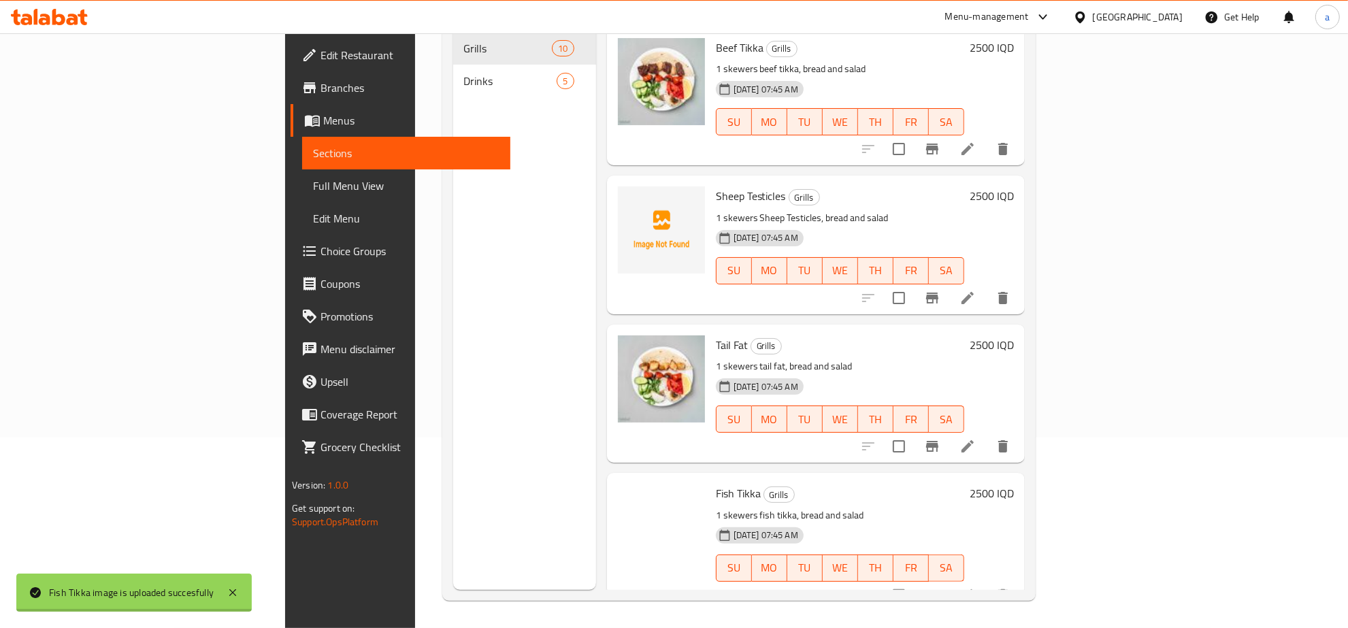
click at [716, 186] on span "Sheep Testicles" at bounding box center [751, 196] width 70 height 20
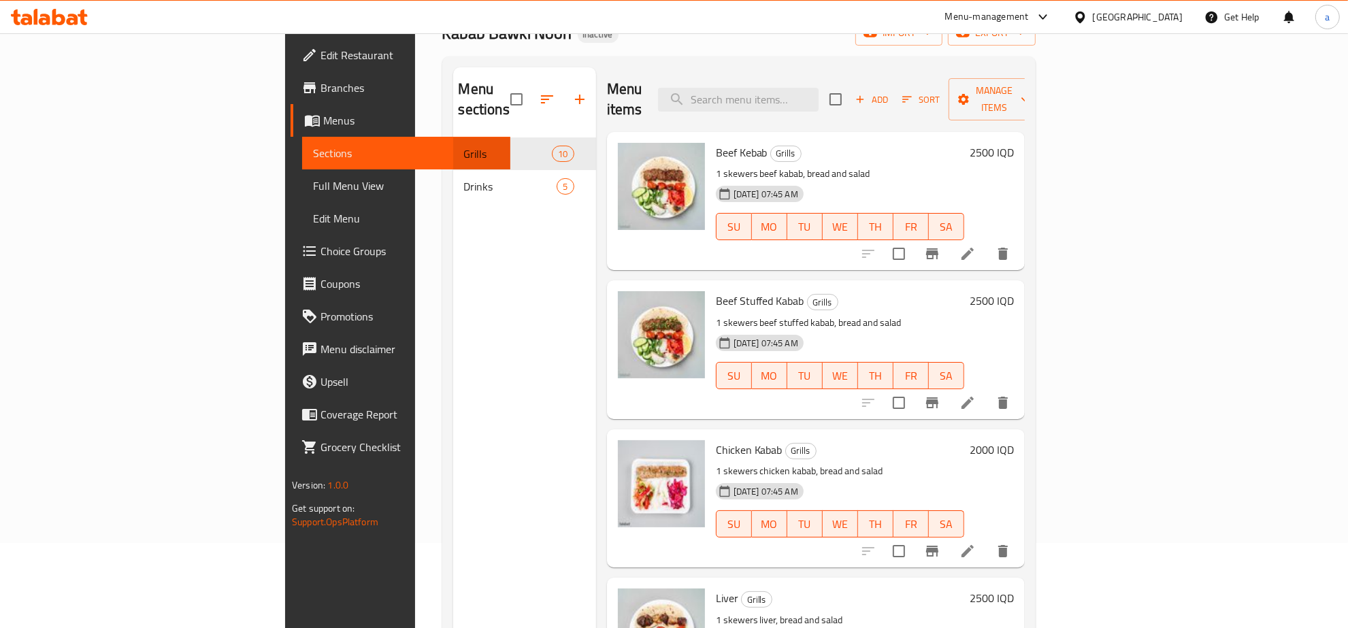
scroll to position [0, 0]
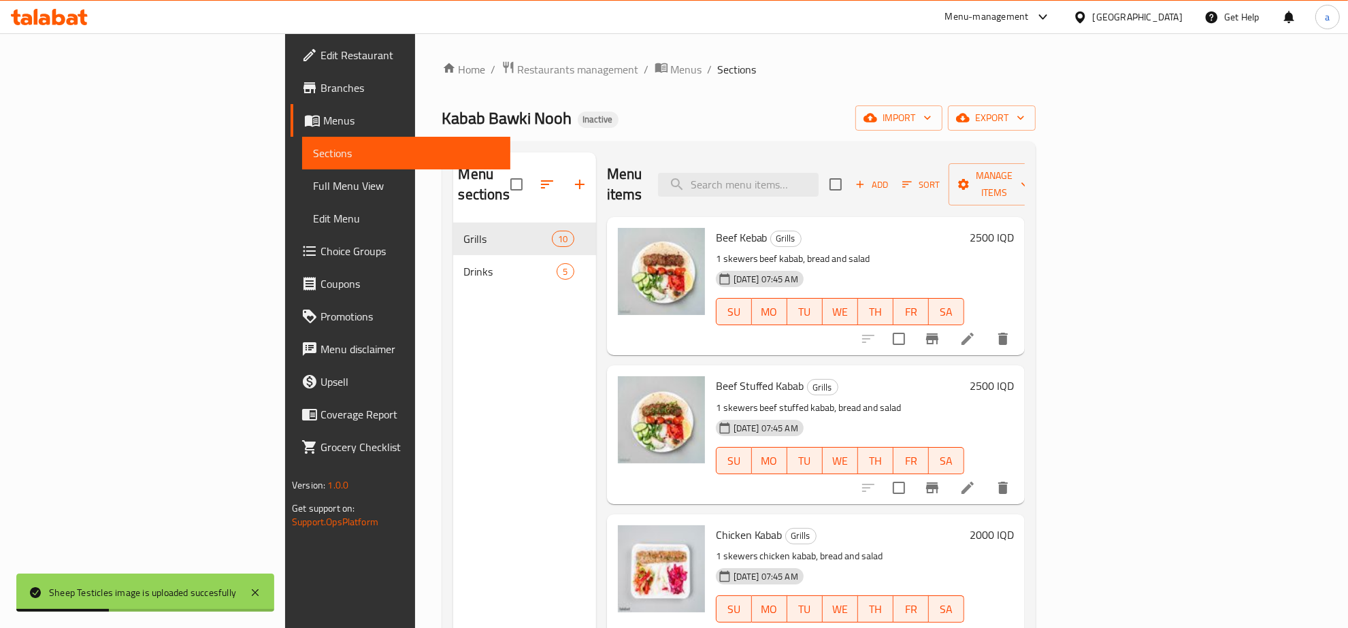
click at [320, 80] on span "Branches" at bounding box center [409, 88] width 179 height 16
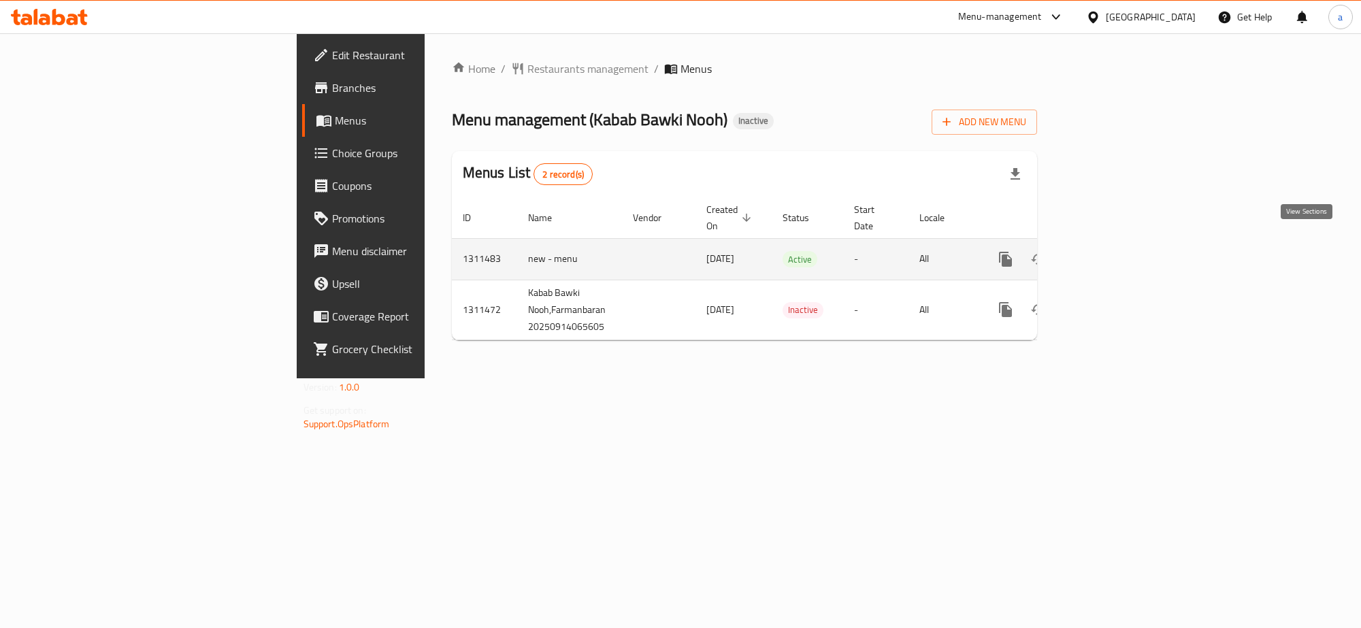
click at [1120, 243] on link "enhanced table" at bounding box center [1103, 259] width 33 height 33
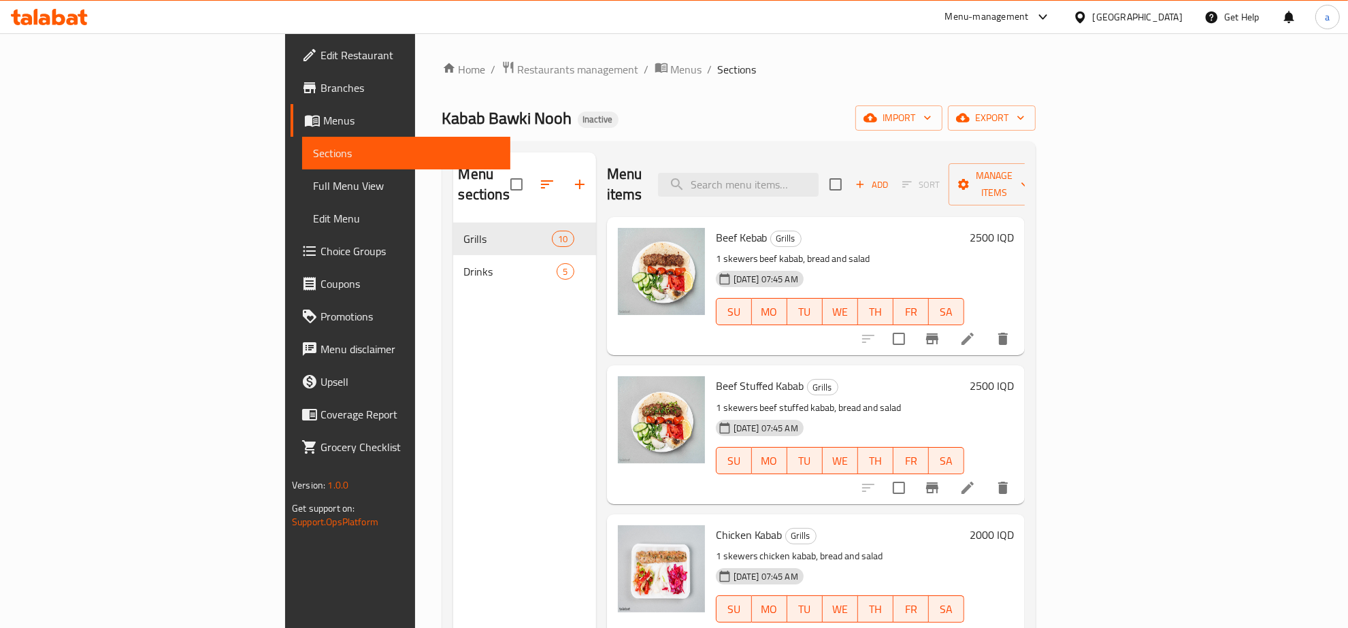
click at [313, 179] on span "Full Menu View" at bounding box center [406, 186] width 186 height 16
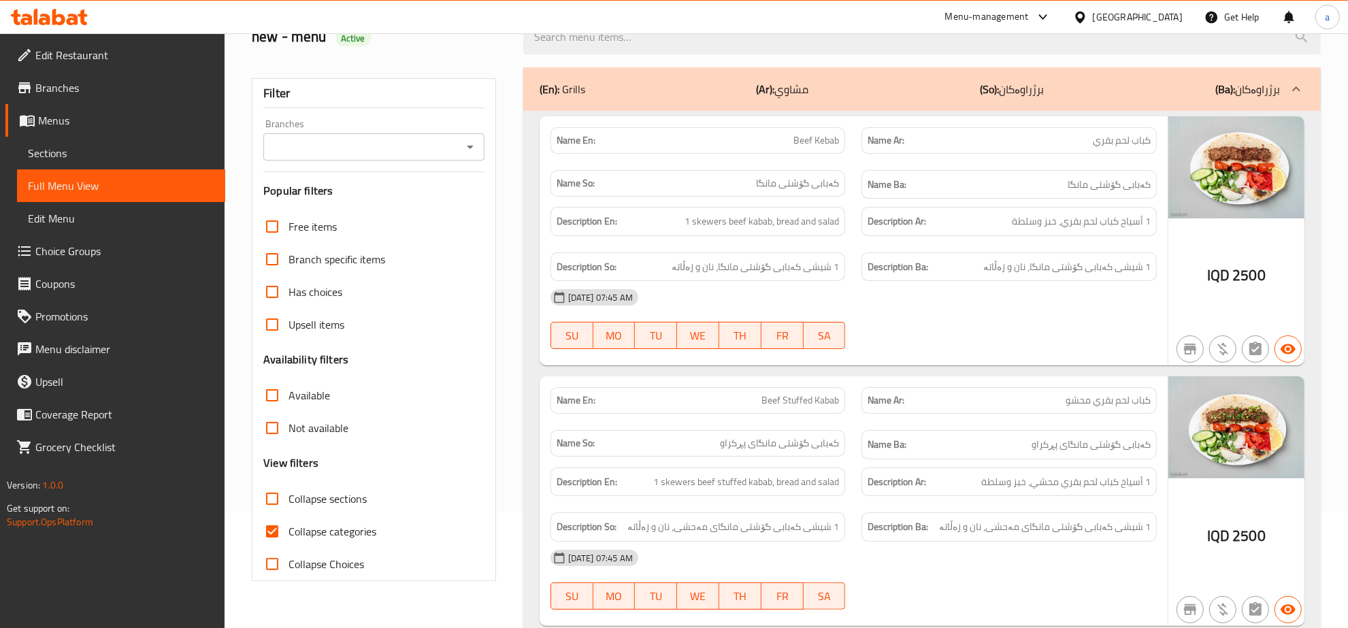
scroll to position [283, 0]
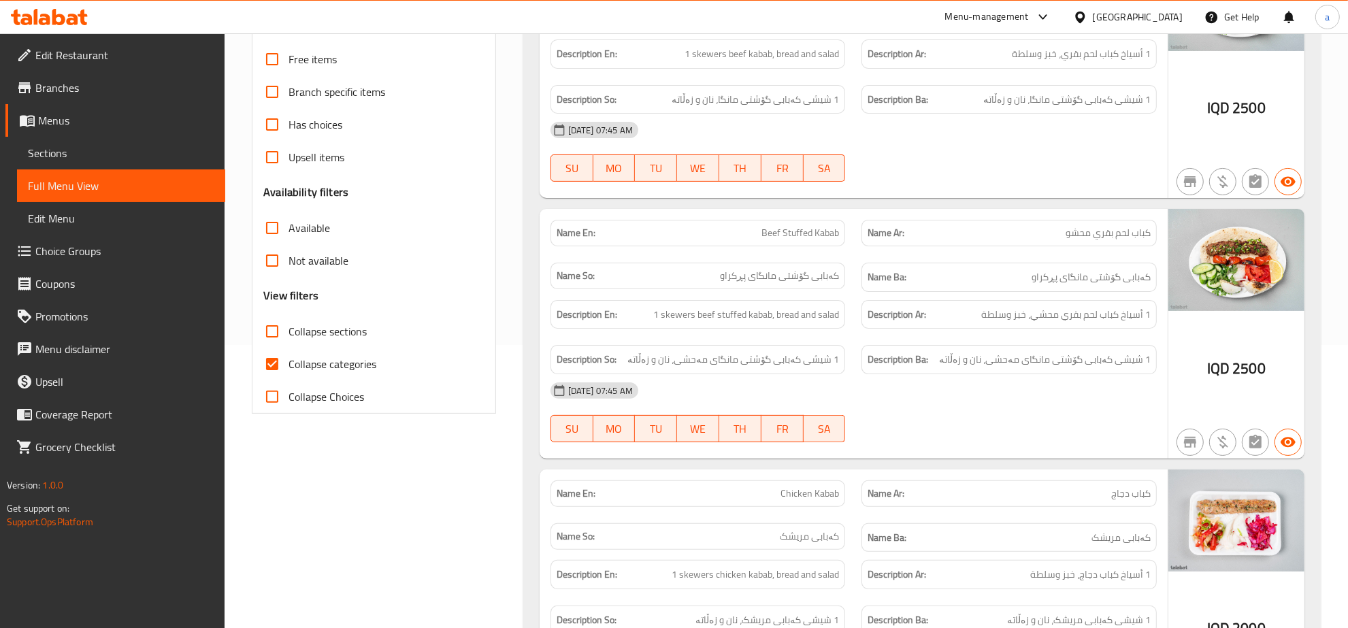
click at [280, 365] on input "Collapse categories" at bounding box center [272, 364] width 33 height 33
checkbox input "false"
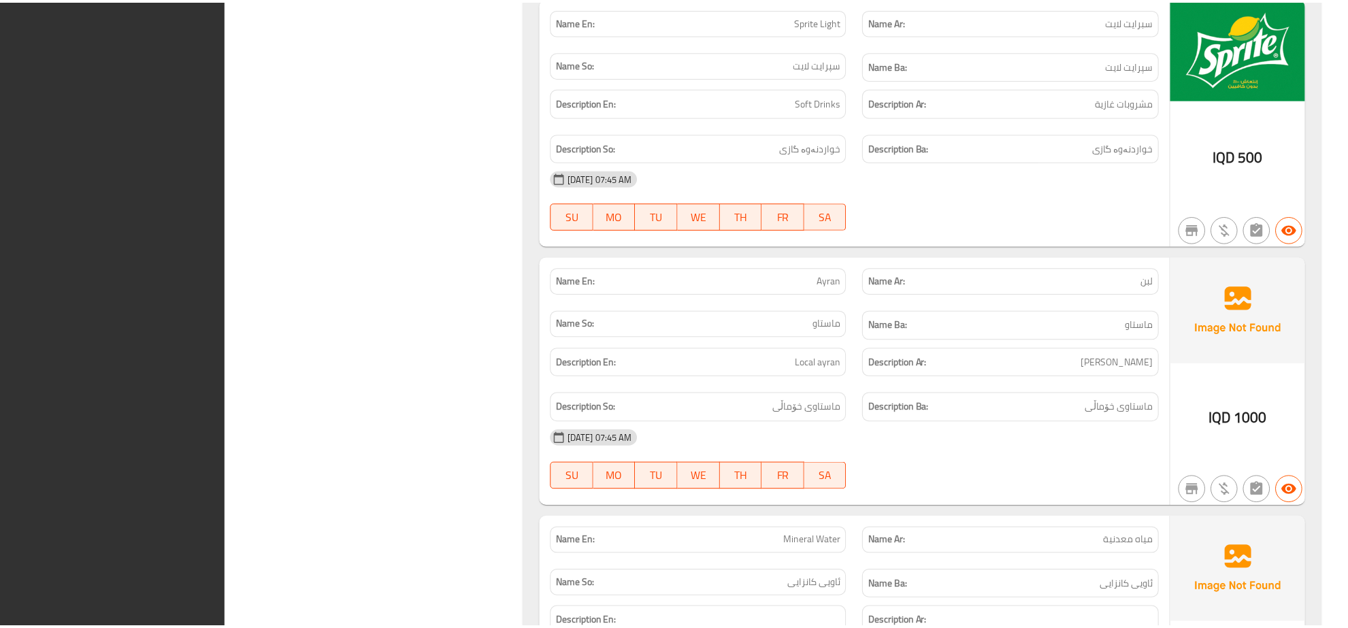
scroll to position [3646, 0]
